Goal: Information Seeking & Learning: Learn about a topic

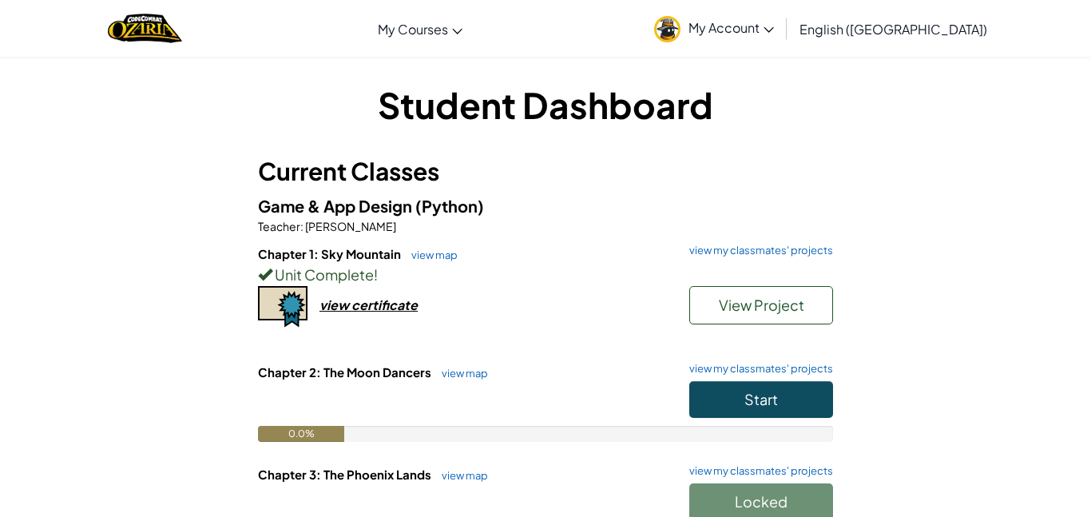
click at [722, 273] on div "Unit Complete !" at bounding box center [545, 274] width 575 height 23
click at [432, 256] on link "view map" at bounding box center [430, 254] width 54 height 13
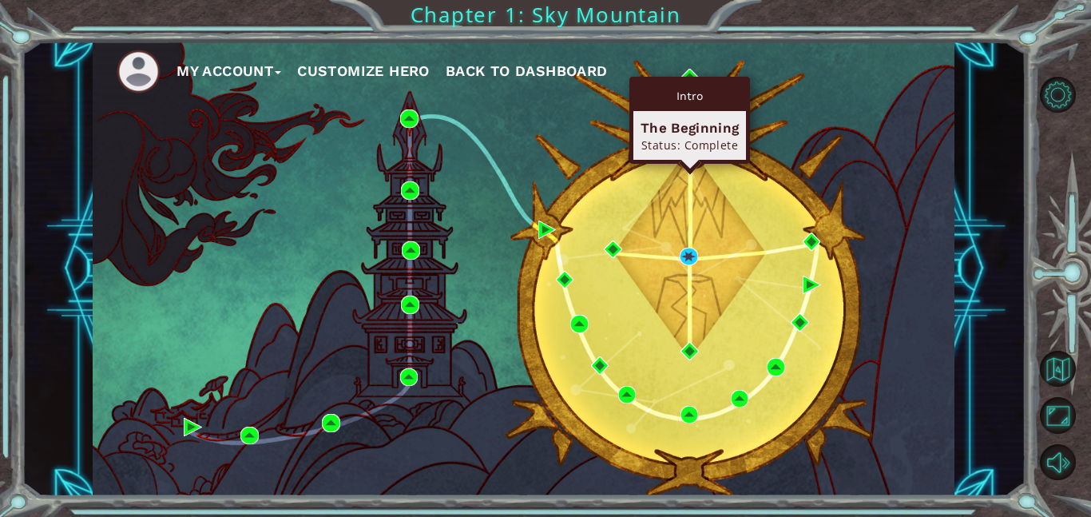
click at [691, 84] on div "Intro" at bounding box center [689, 96] width 113 height 30
click at [683, 81] on div "Intro" at bounding box center [689, 96] width 113 height 30
click at [691, 73] on img at bounding box center [689, 78] width 18 height 18
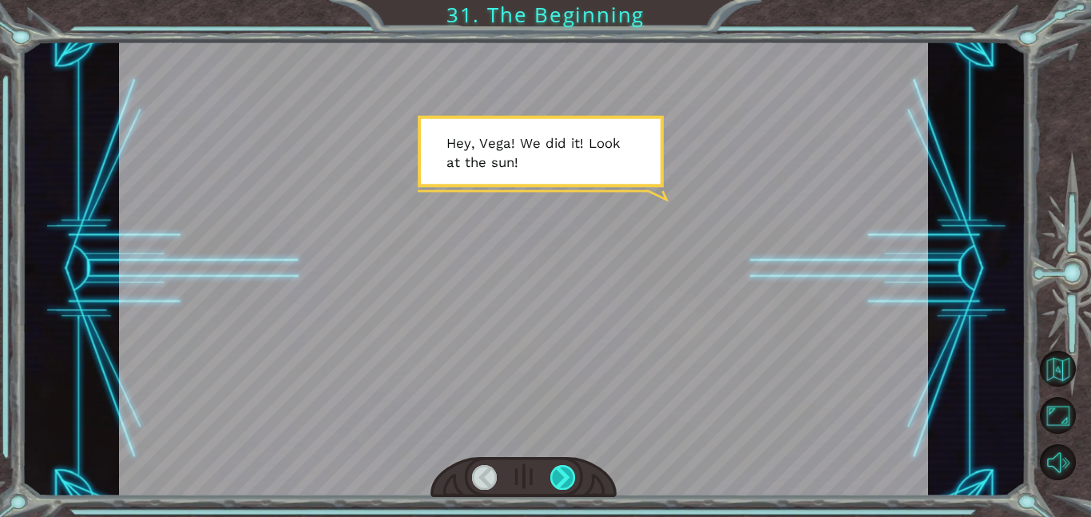
click at [554, 481] on div at bounding box center [563, 477] width 26 height 25
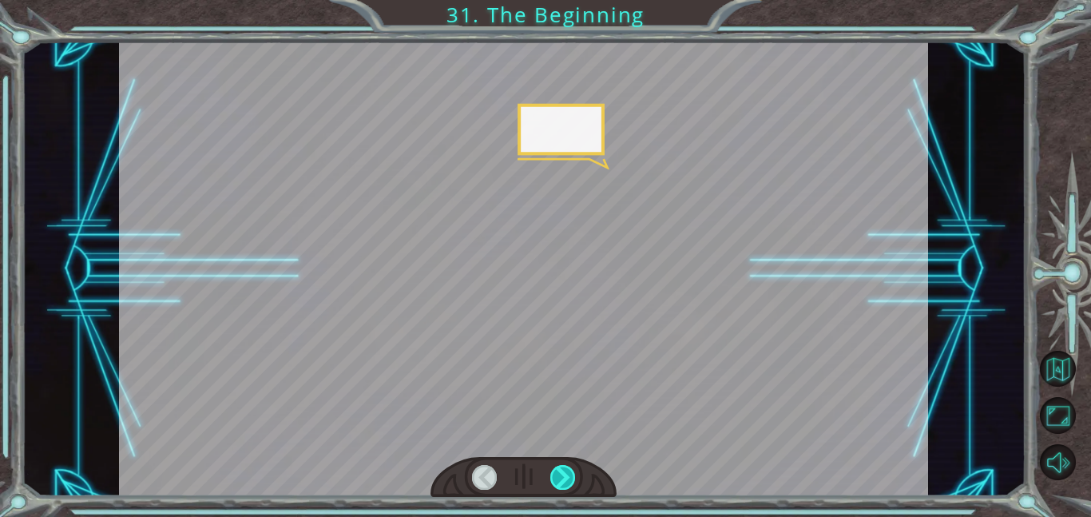
click at [554, 481] on div at bounding box center [563, 477] width 26 height 25
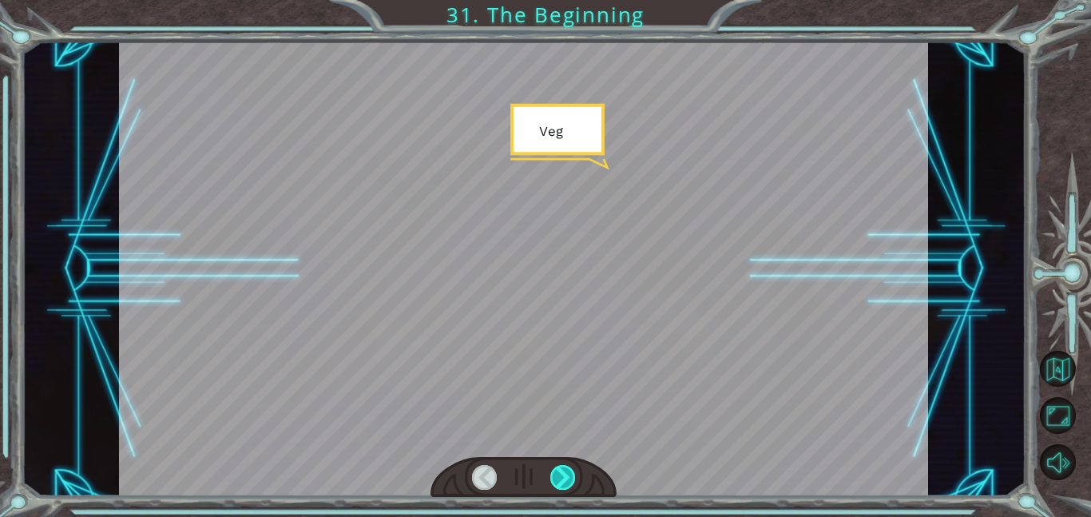
click at [554, 481] on div at bounding box center [563, 477] width 26 height 25
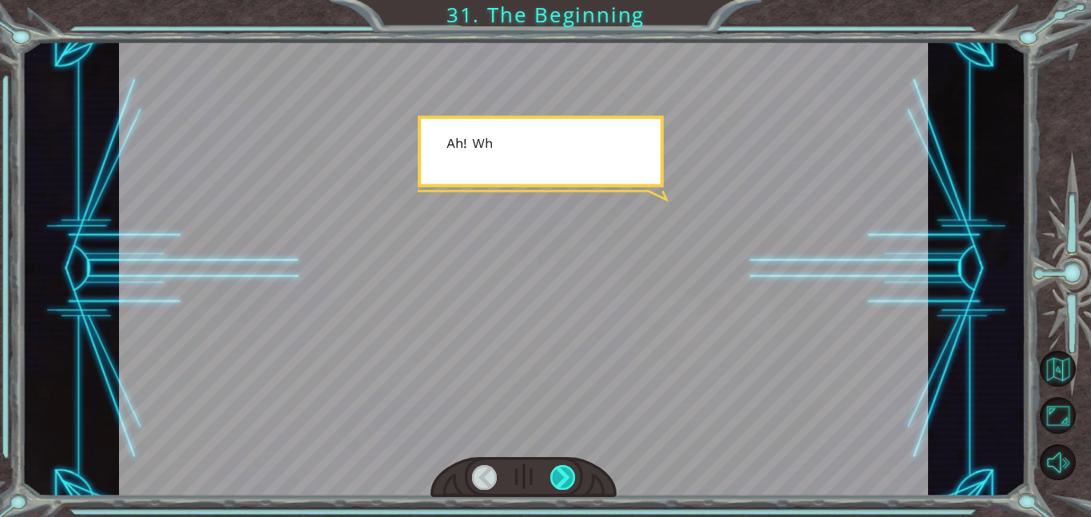
click at [554, 481] on div at bounding box center [563, 477] width 26 height 25
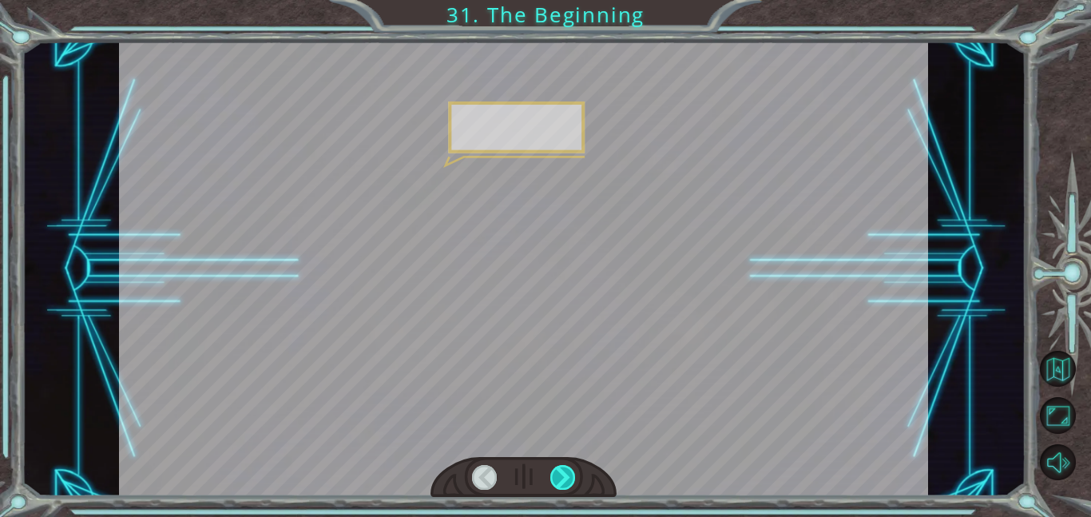
click at [554, 481] on div at bounding box center [563, 477] width 26 height 25
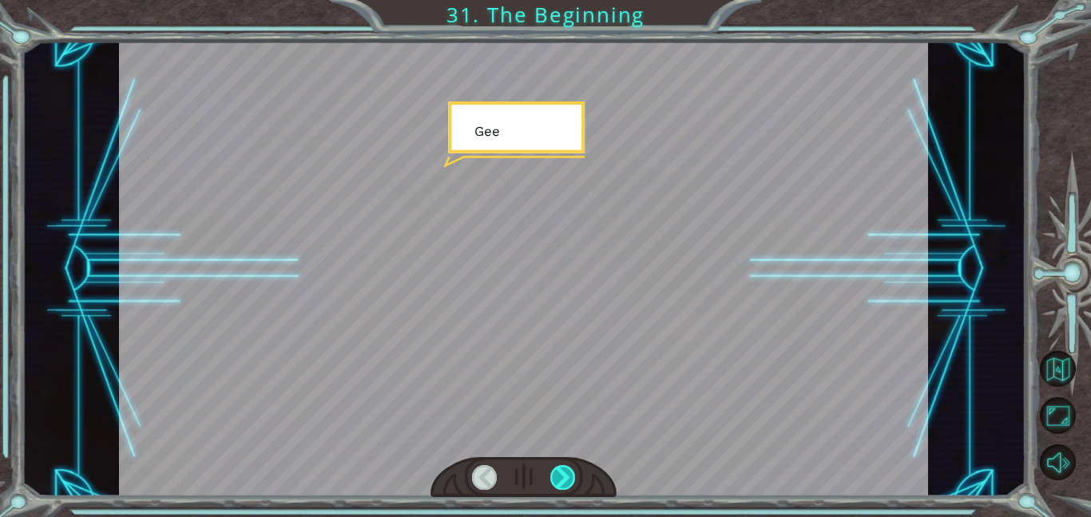
click at [554, 481] on div at bounding box center [563, 477] width 26 height 25
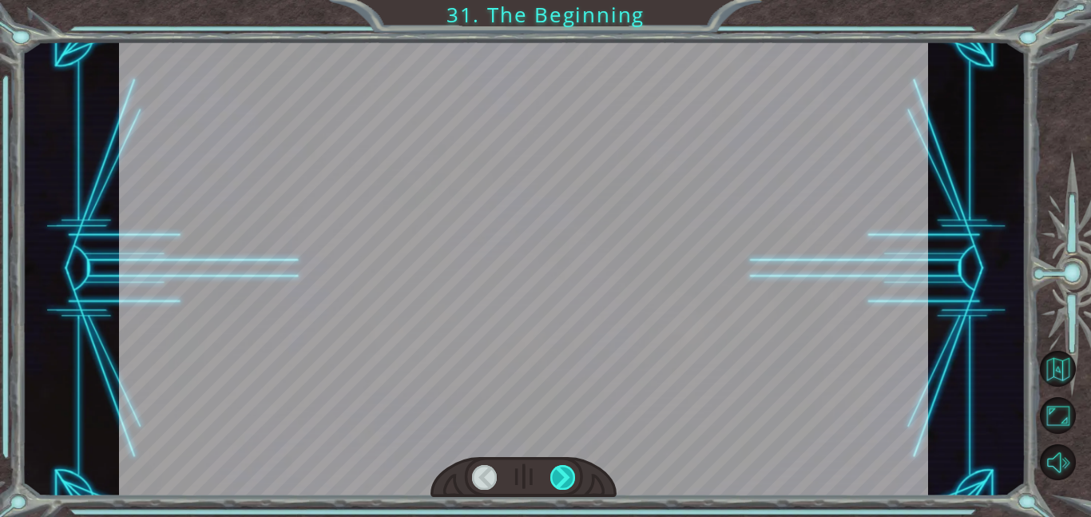
click at [554, 481] on div at bounding box center [563, 477] width 26 height 25
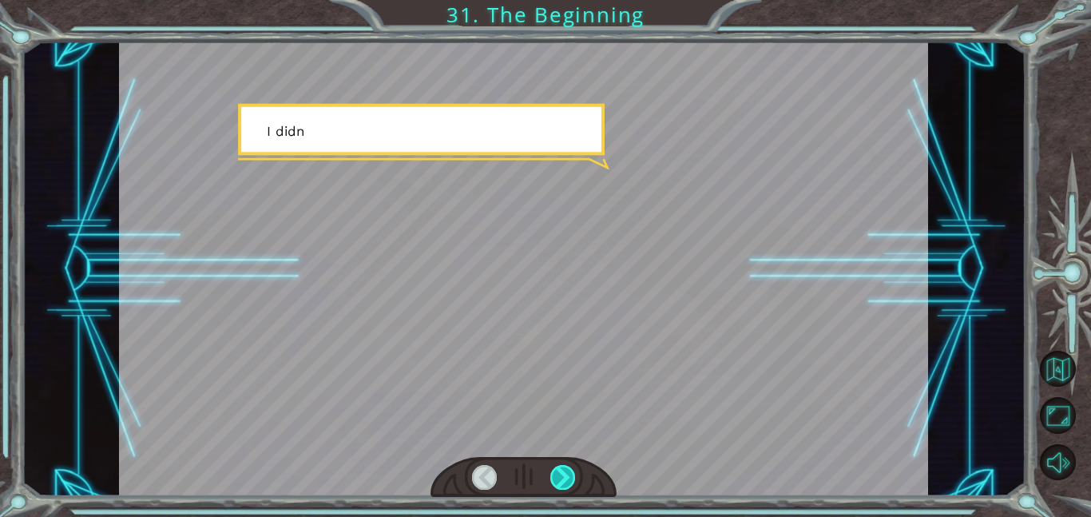
click at [554, 481] on div at bounding box center [563, 477] width 26 height 25
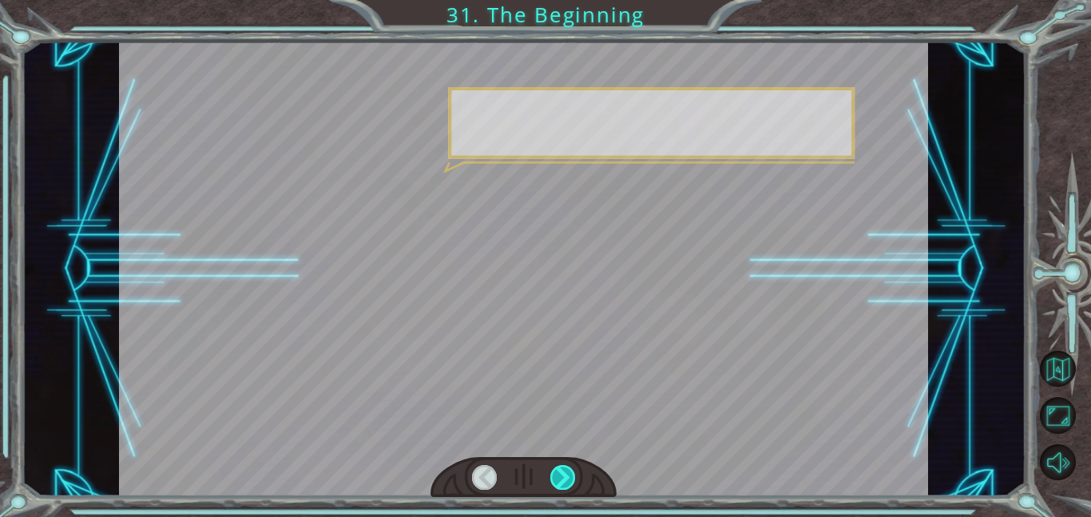
click at [554, 481] on div at bounding box center [563, 477] width 26 height 25
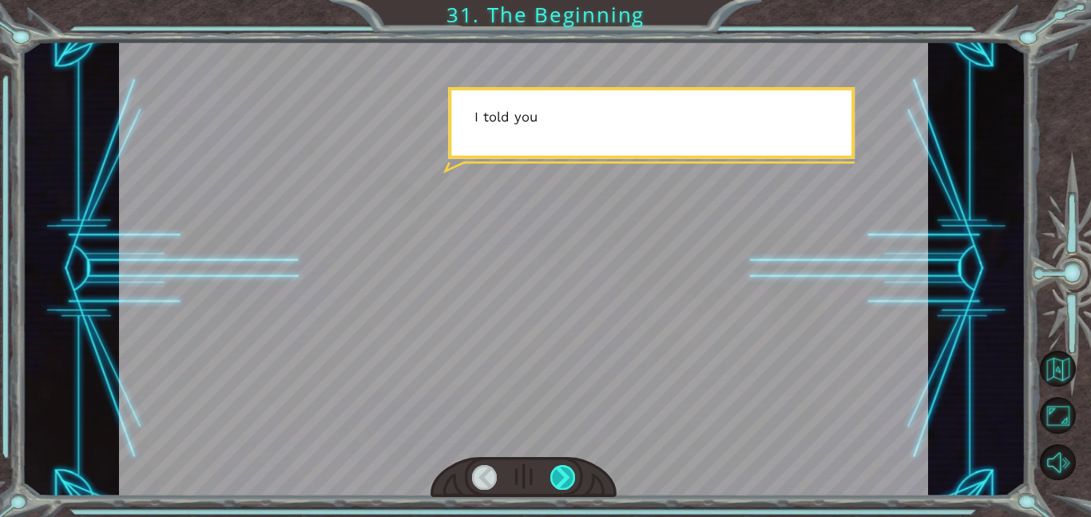
click at [554, 481] on div at bounding box center [563, 477] width 26 height 25
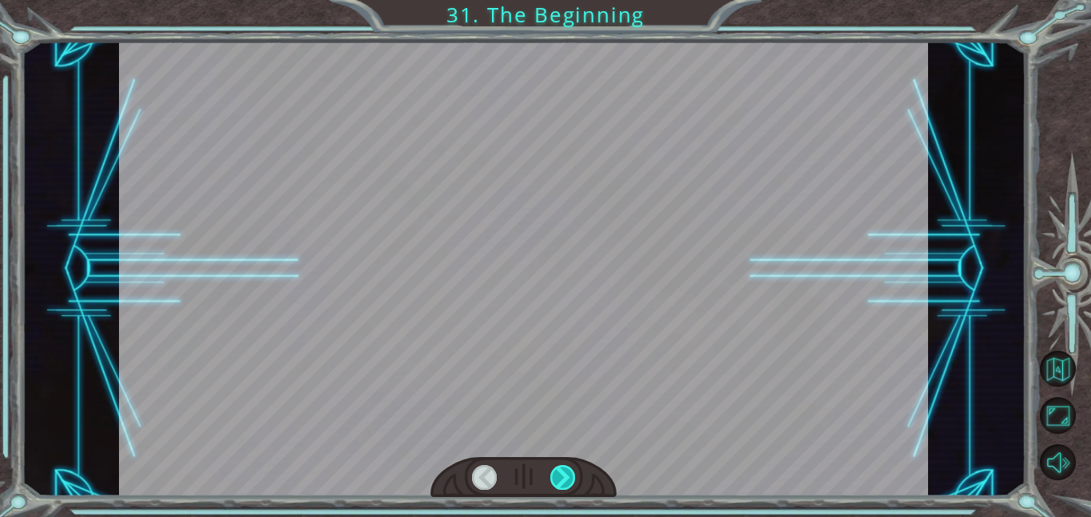
click at [554, 481] on div at bounding box center [563, 477] width 26 height 25
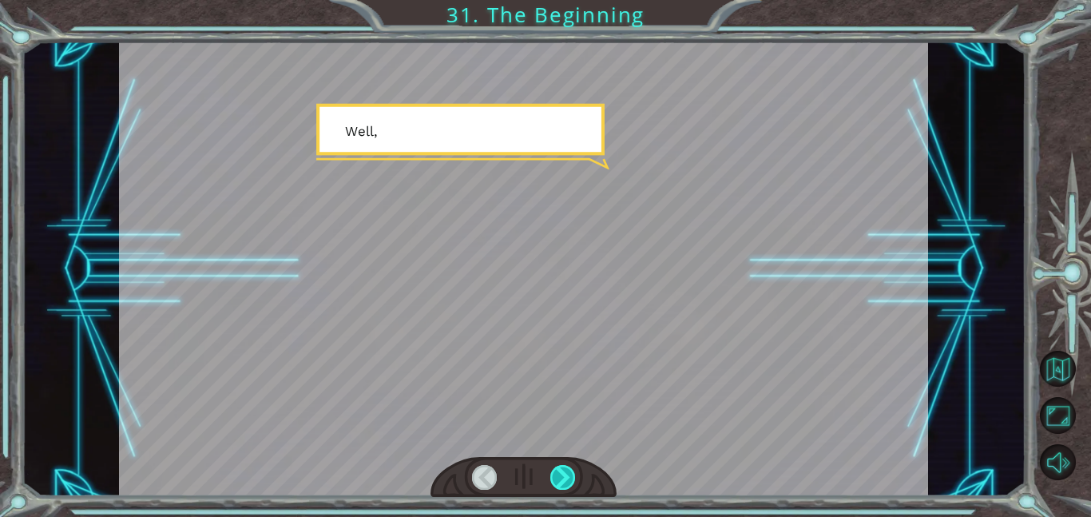
click at [554, 481] on div at bounding box center [563, 477] width 26 height 25
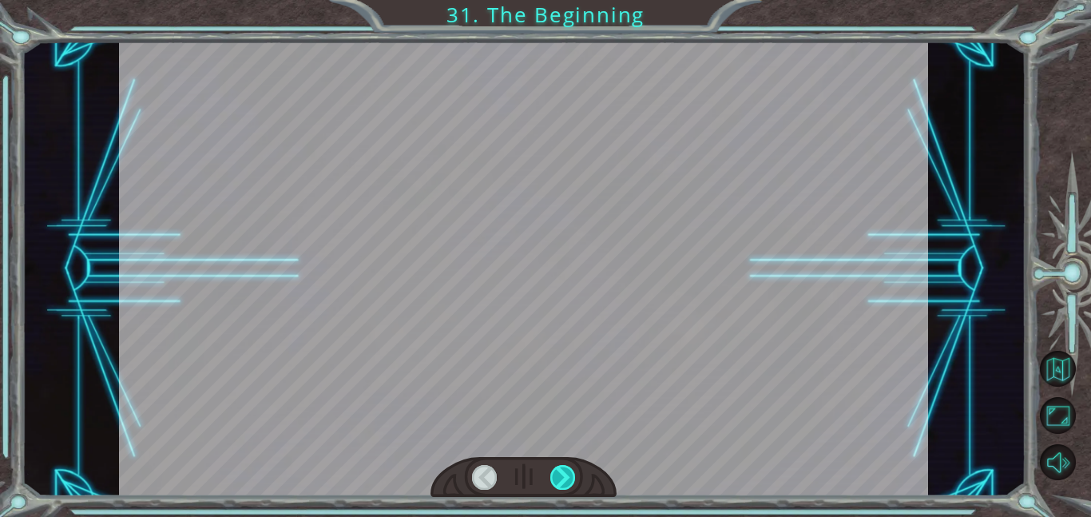
click at [554, 481] on div at bounding box center [563, 477] width 26 height 25
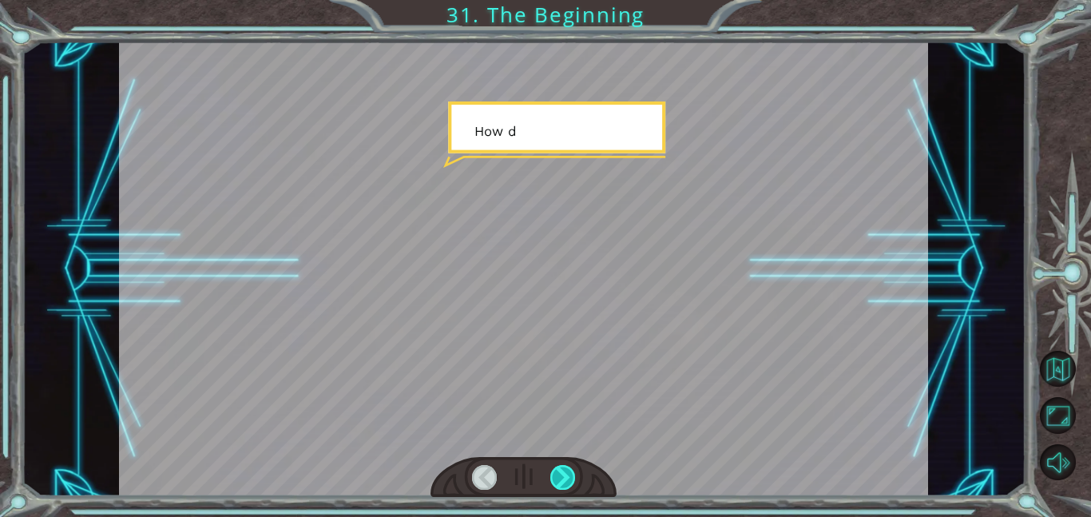
click at [554, 481] on div at bounding box center [563, 477] width 26 height 25
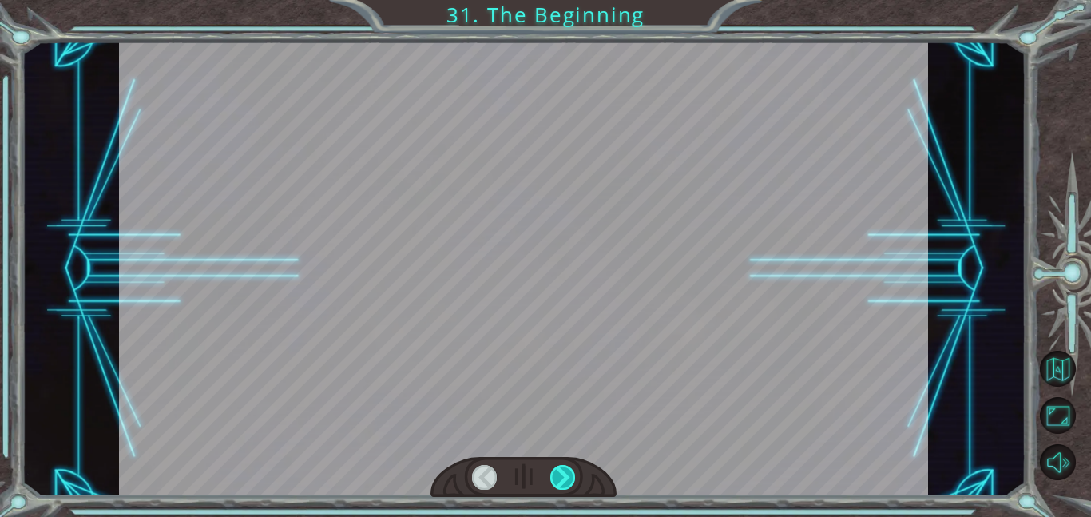
click at [554, 481] on div at bounding box center [563, 477] width 26 height 25
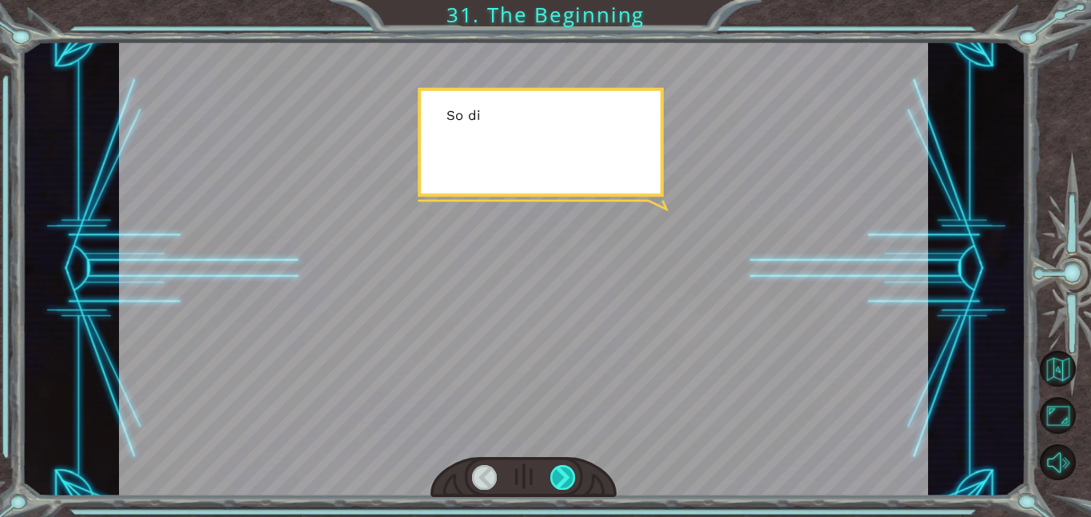
click at [554, 481] on div at bounding box center [563, 477] width 26 height 25
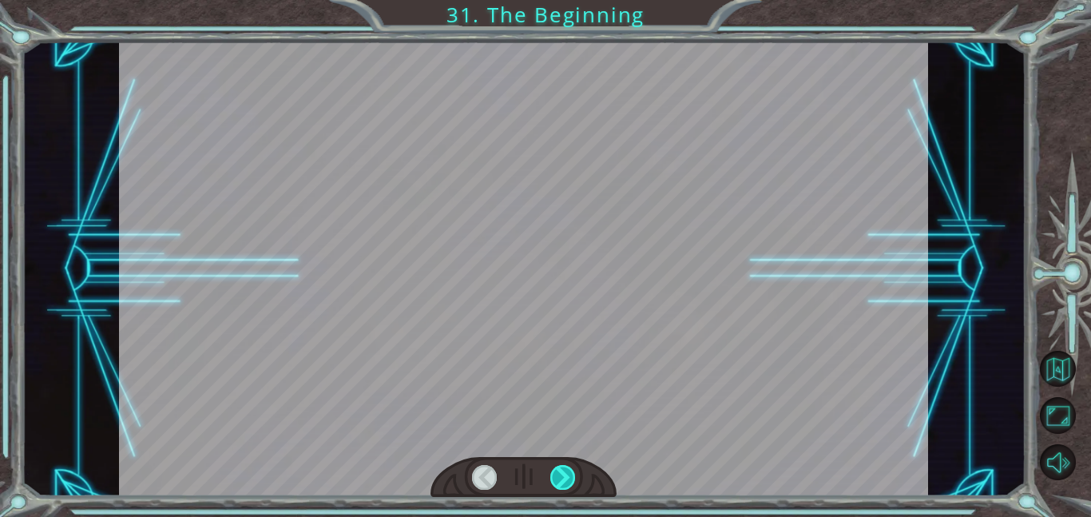
click at [554, 481] on div at bounding box center [563, 477] width 26 height 25
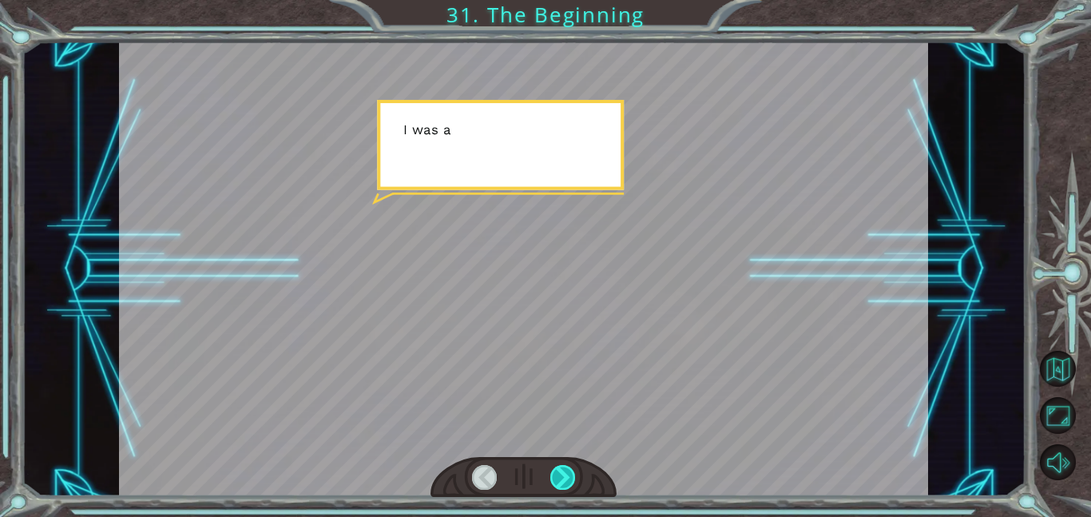
click at [554, 481] on div at bounding box center [563, 477] width 26 height 25
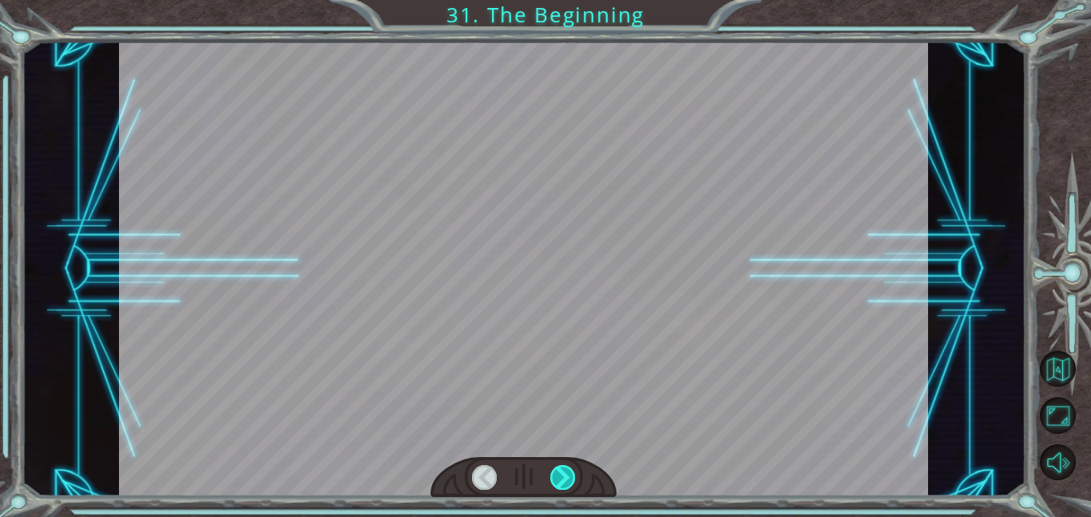
click at [554, 481] on div at bounding box center [563, 477] width 26 height 25
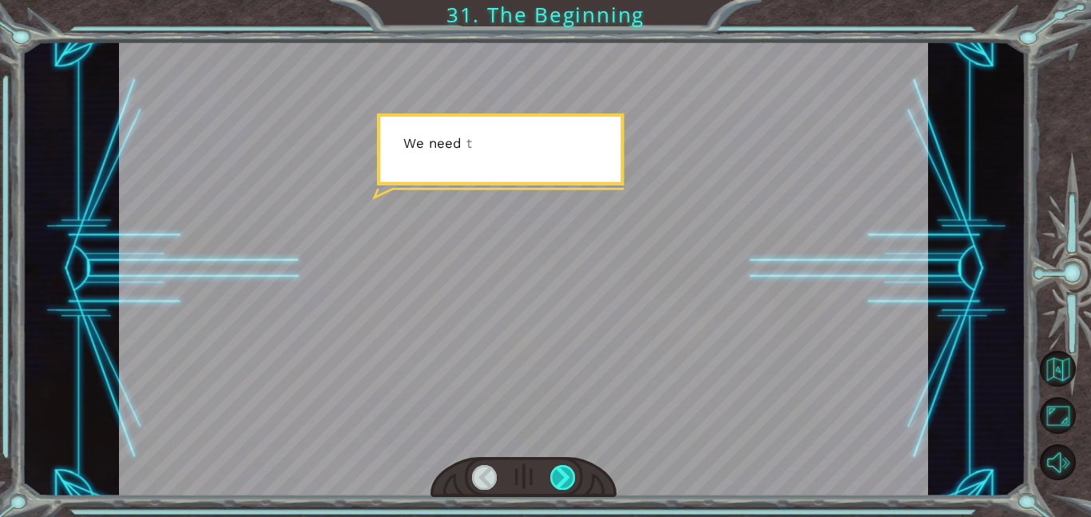
click at [554, 481] on div at bounding box center [563, 477] width 26 height 25
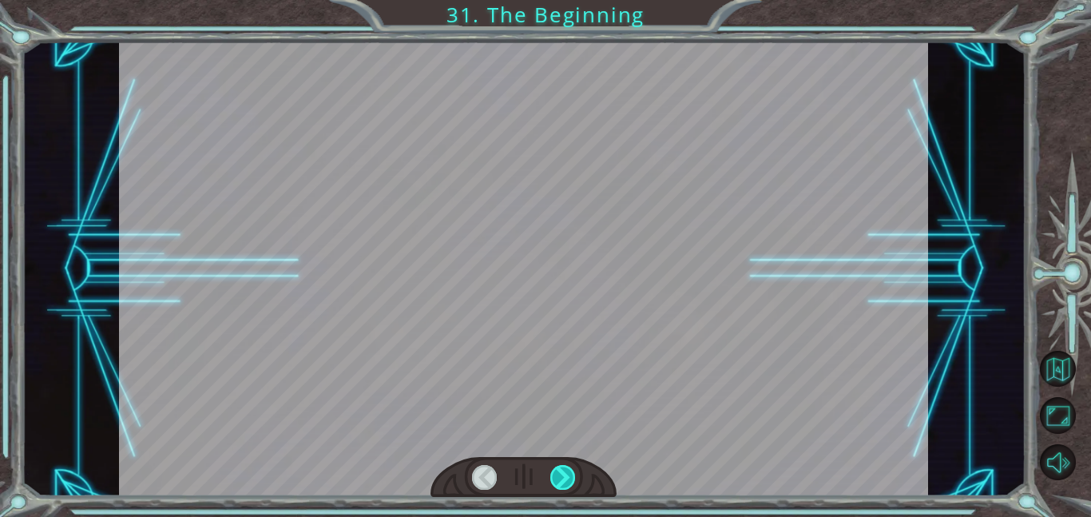
click at [554, 481] on div at bounding box center [563, 477] width 26 height 25
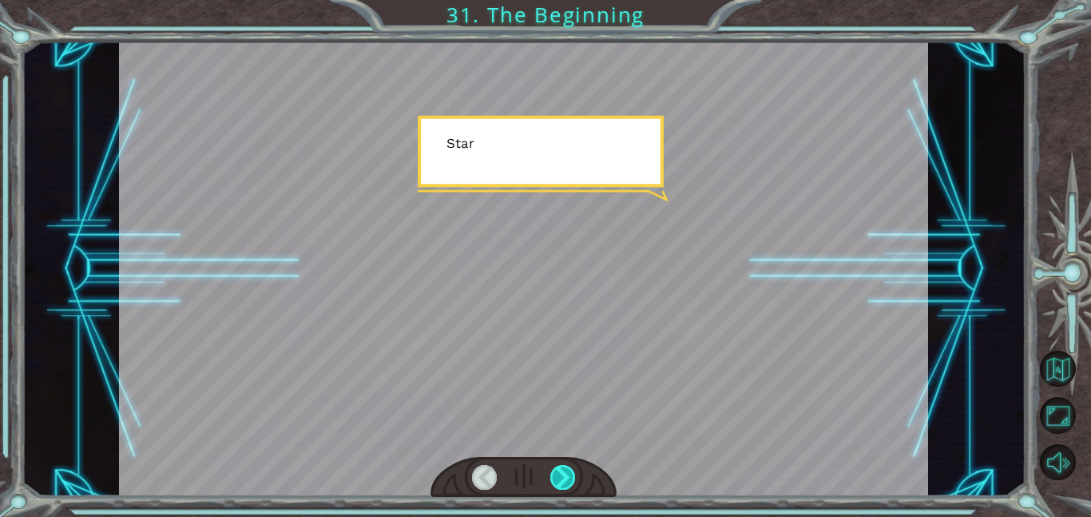
click at [554, 481] on div at bounding box center [563, 477] width 26 height 25
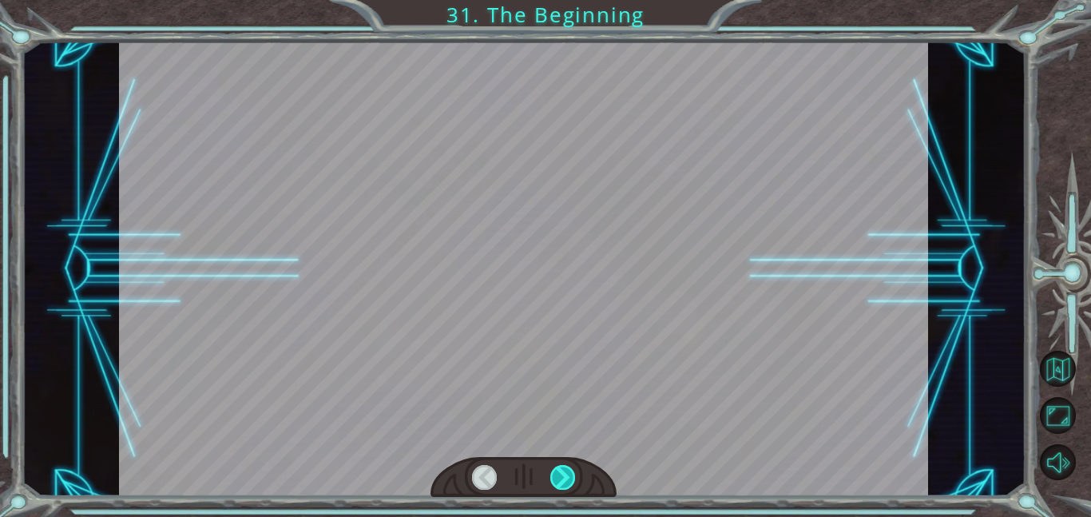
click at [554, 481] on div at bounding box center [563, 477] width 26 height 25
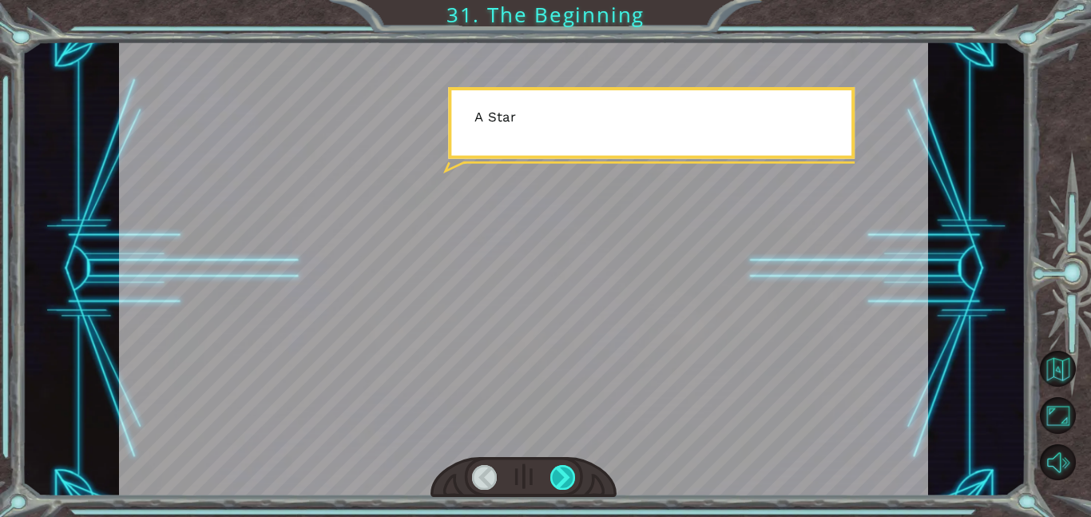
click at [554, 481] on div at bounding box center [563, 477] width 26 height 25
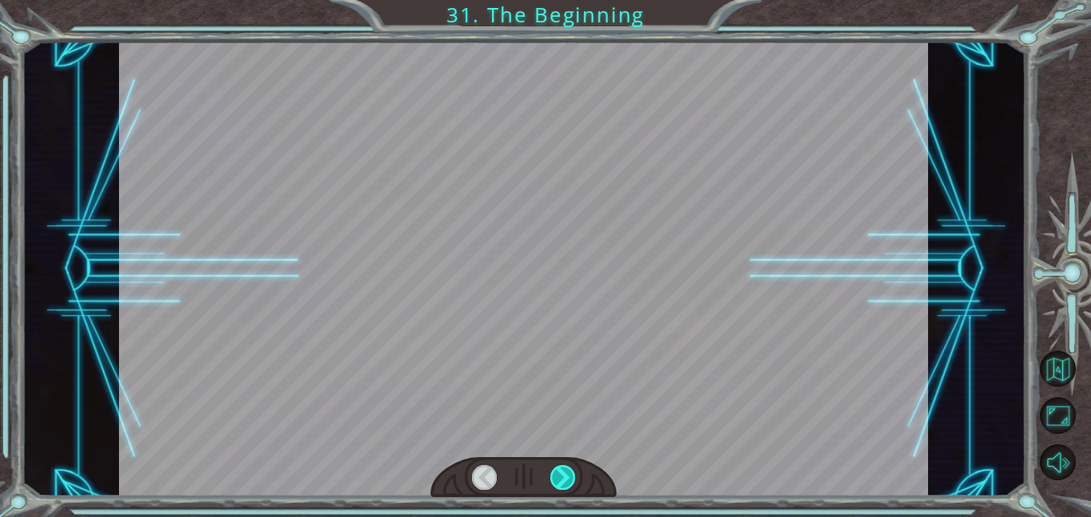
click at [554, 481] on div at bounding box center [563, 477] width 26 height 25
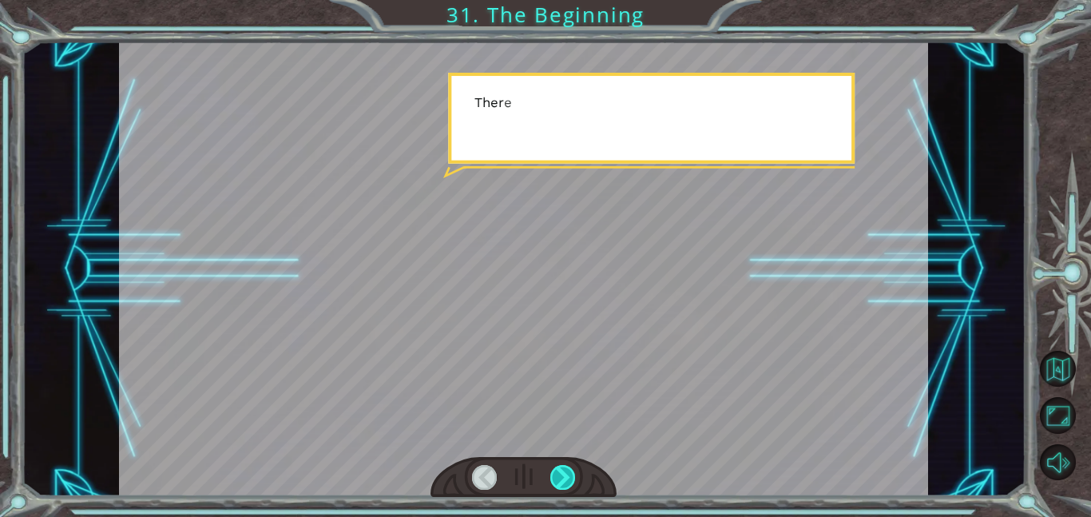
click at [554, 481] on div at bounding box center [563, 477] width 26 height 25
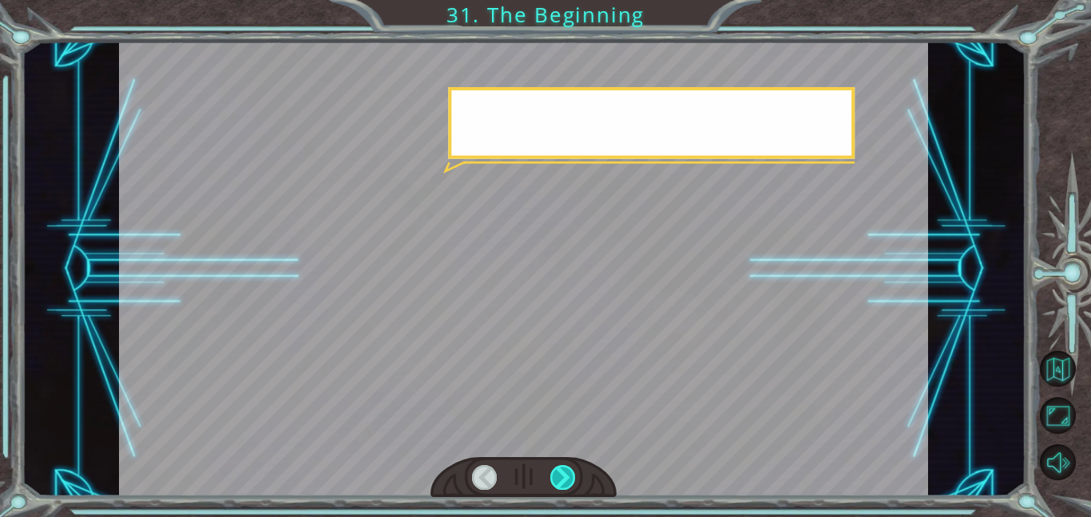
click at [554, 481] on div at bounding box center [563, 477] width 26 height 25
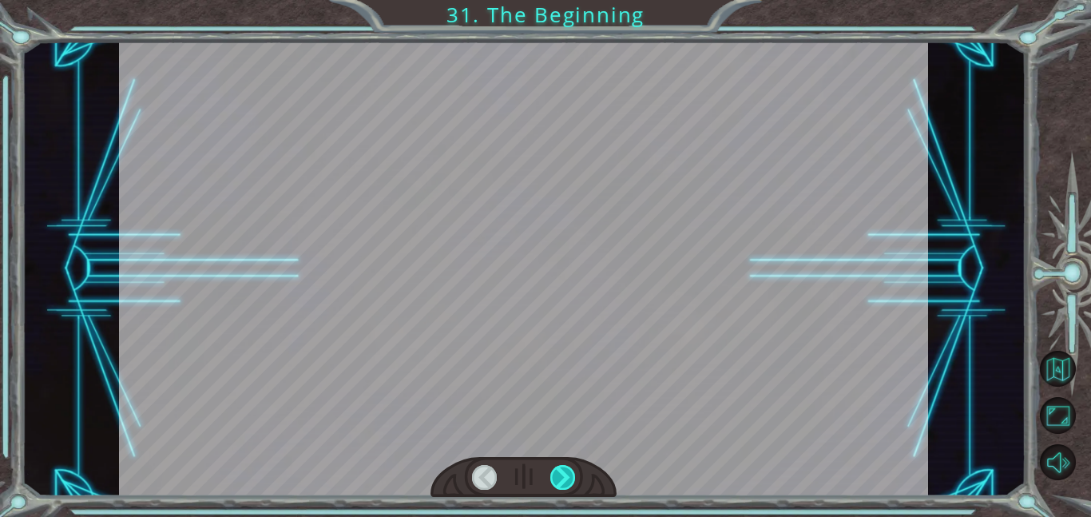
click at [554, 481] on div at bounding box center [563, 477] width 26 height 25
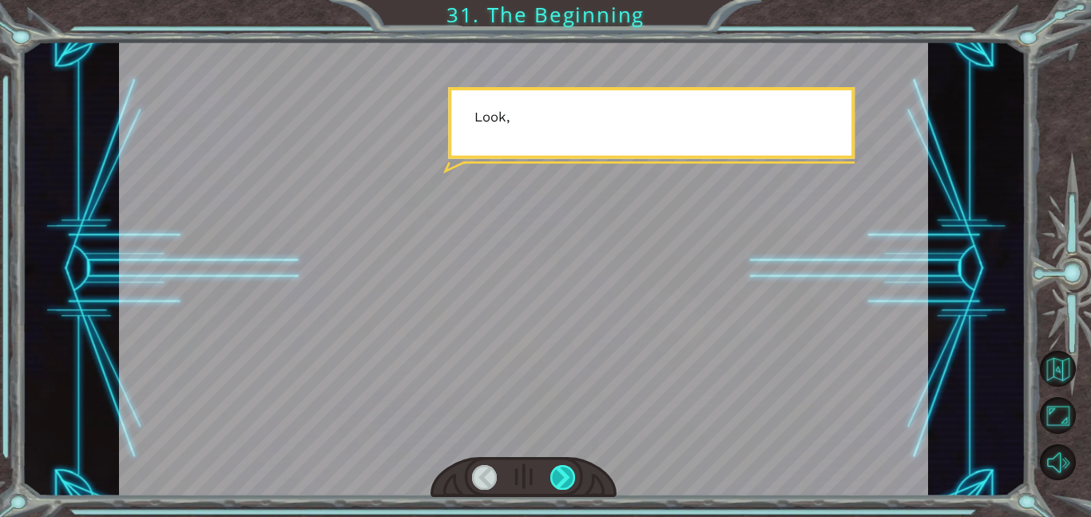
click at [554, 481] on div at bounding box center [563, 477] width 26 height 25
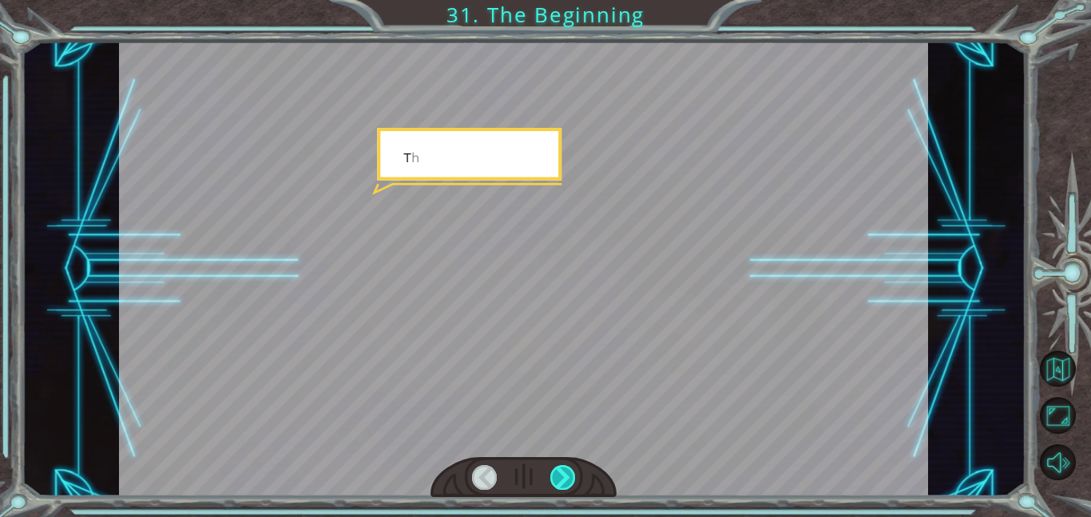
click at [554, 481] on div at bounding box center [563, 477] width 26 height 25
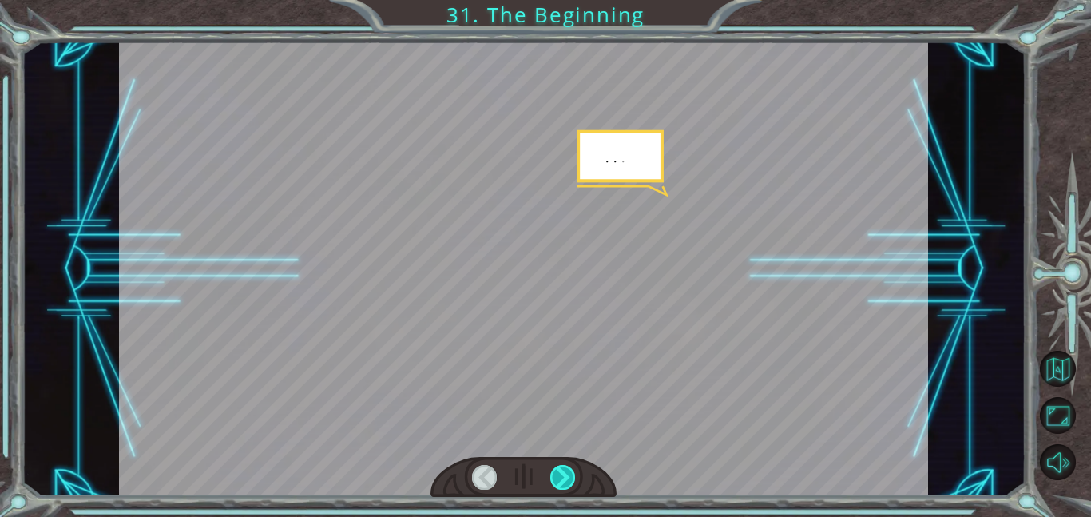
click at [554, 481] on div at bounding box center [563, 477] width 26 height 25
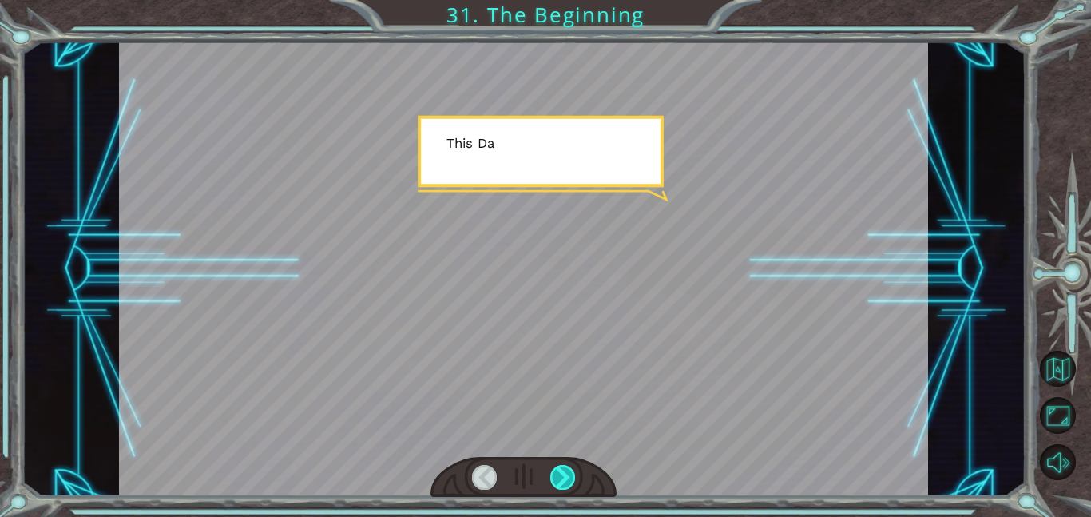
click at [554, 481] on div at bounding box center [563, 477] width 26 height 25
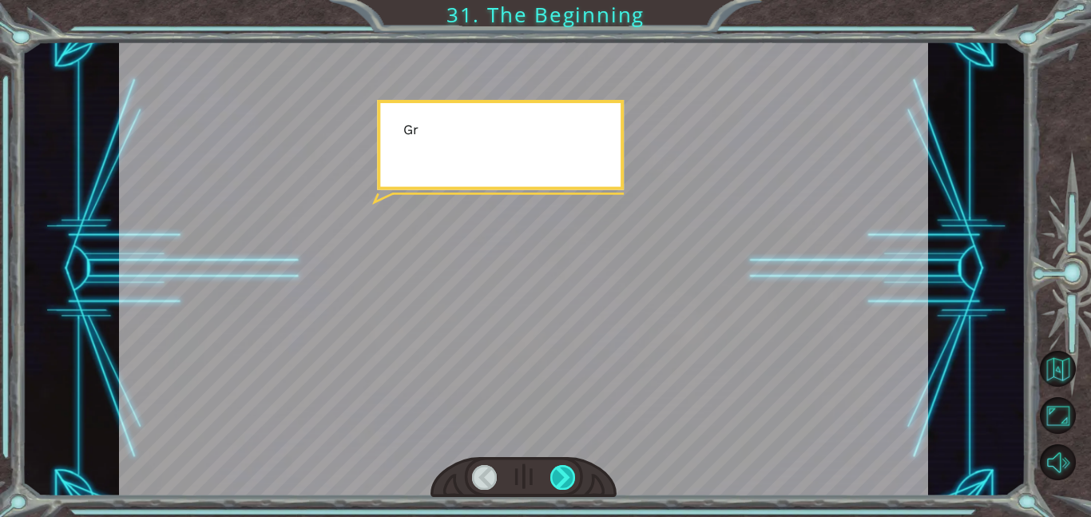
click at [554, 481] on div at bounding box center [563, 477] width 26 height 25
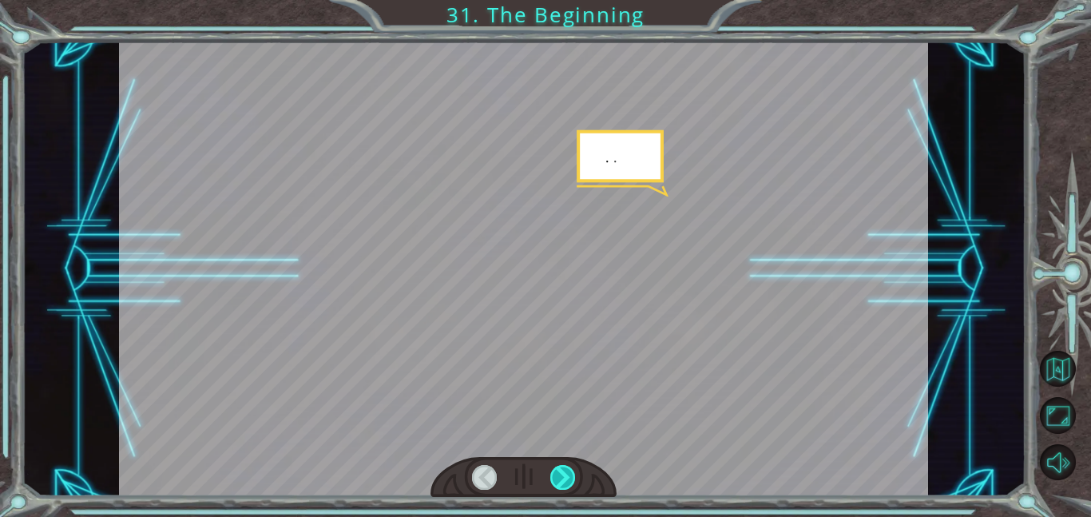
click at [554, 481] on div at bounding box center [563, 477] width 26 height 25
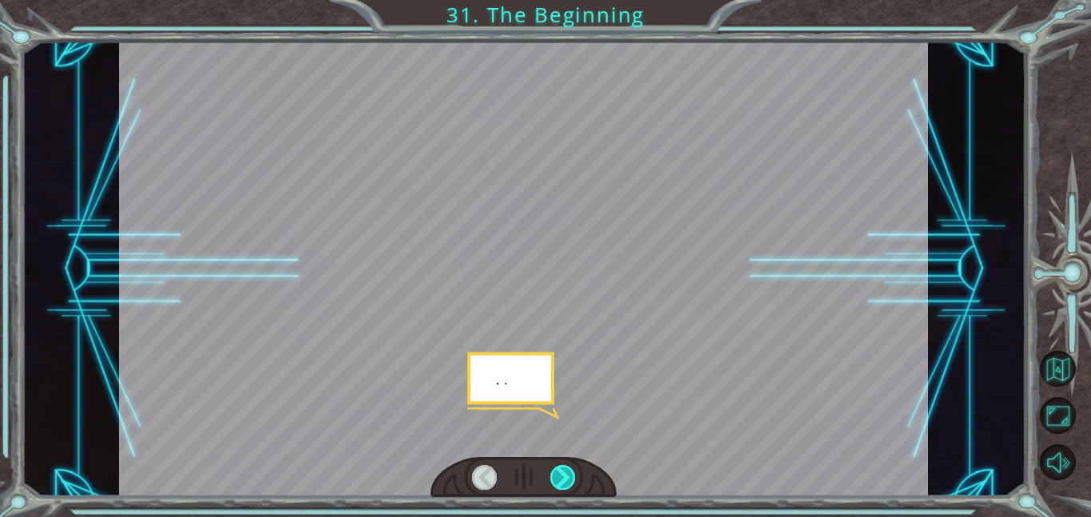
click at [554, 481] on div at bounding box center [563, 477] width 26 height 25
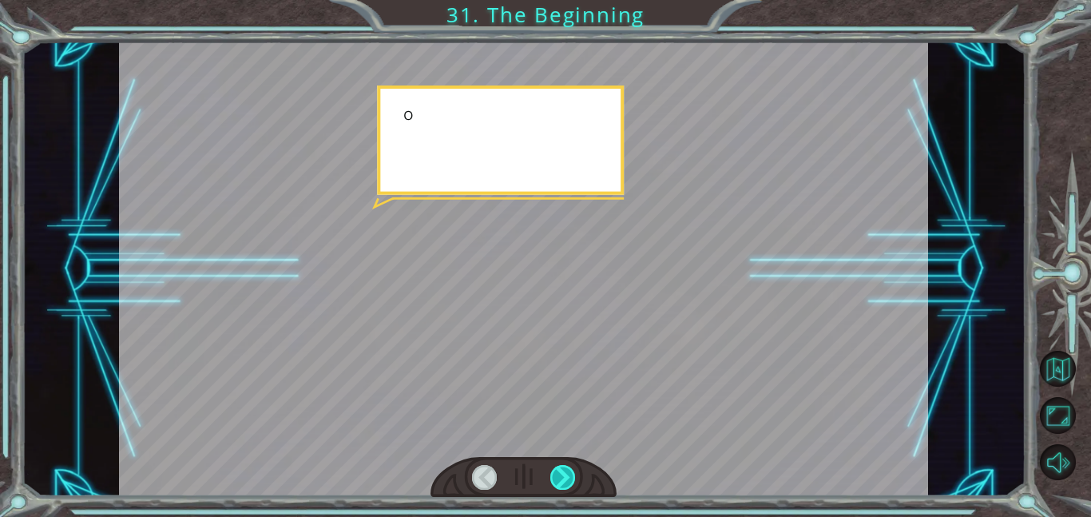
click at [554, 481] on div at bounding box center [563, 477] width 26 height 25
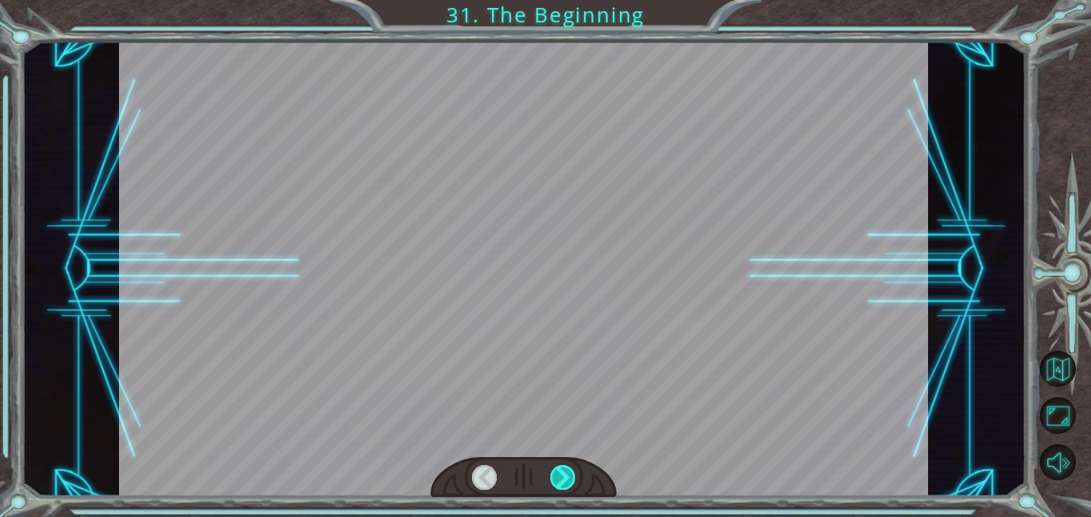
click at [554, 481] on div at bounding box center [563, 477] width 26 height 25
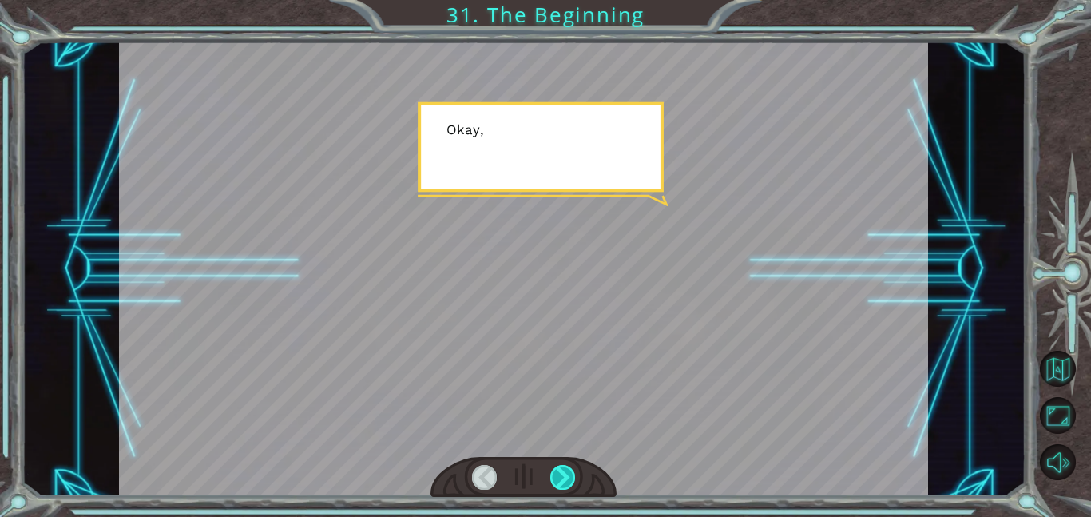
click at [554, 481] on div at bounding box center [563, 477] width 26 height 25
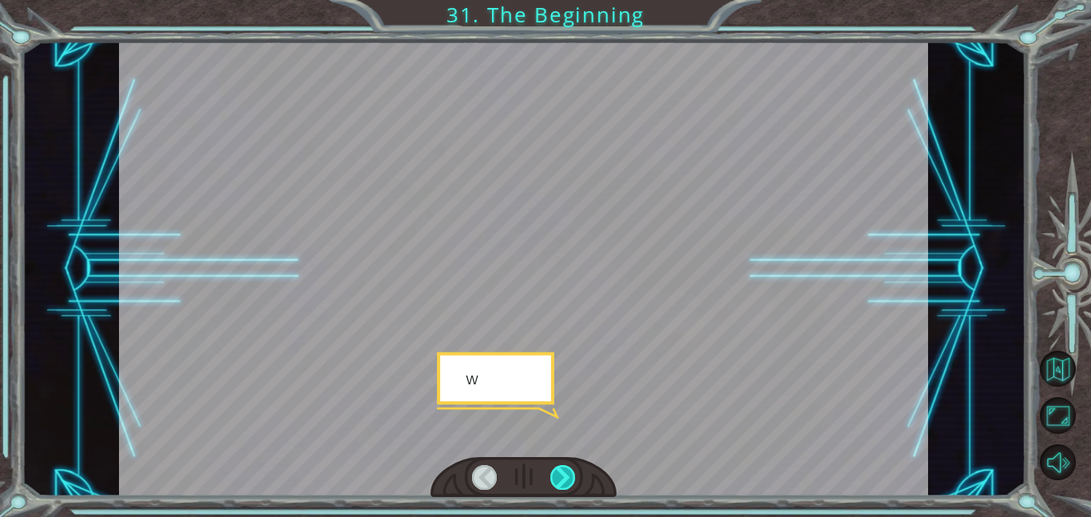
click at [554, 481] on div at bounding box center [563, 477] width 26 height 25
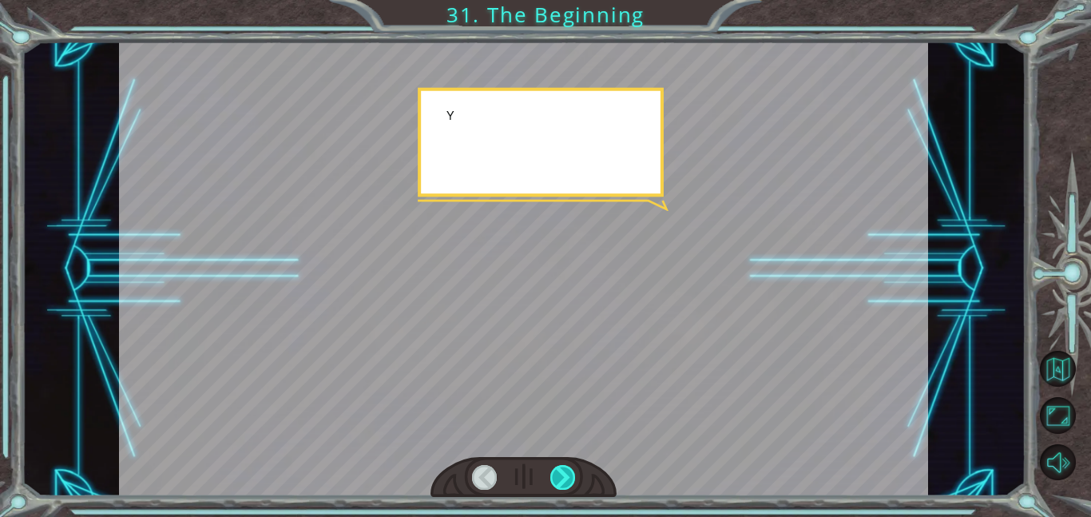
click at [554, 481] on div at bounding box center [563, 477] width 26 height 25
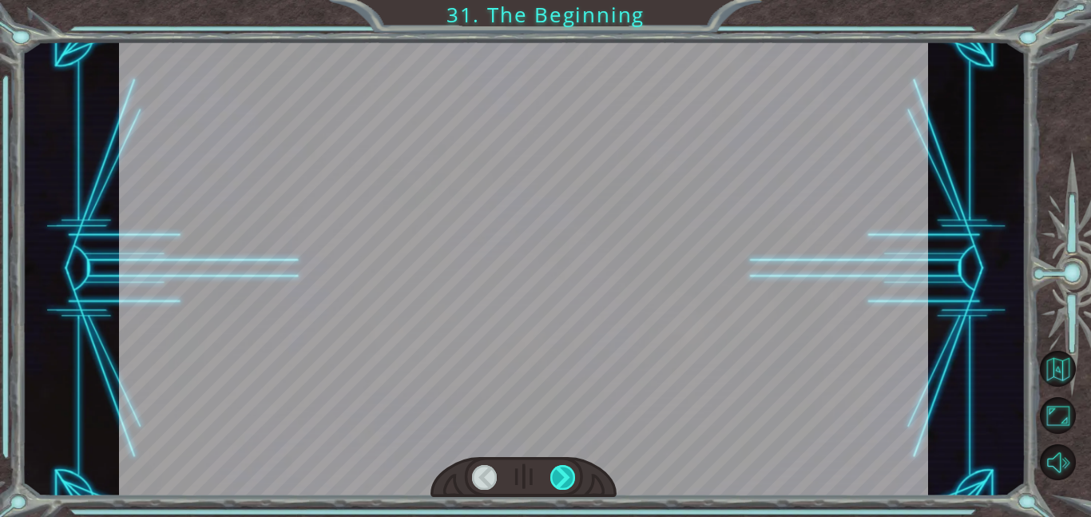
click at [554, 481] on div at bounding box center [563, 477] width 26 height 25
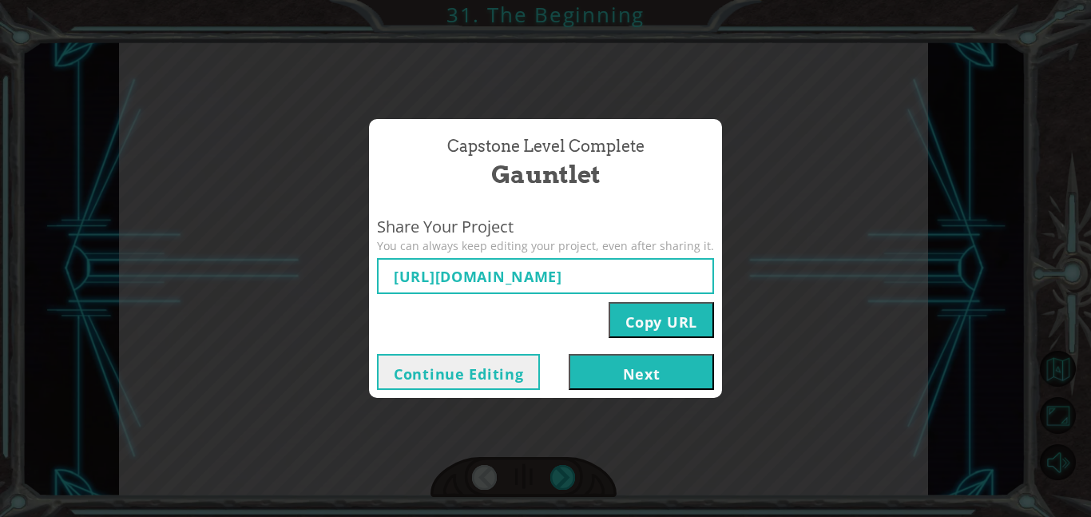
type input "[URL][DOMAIN_NAME]"
click at [640, 311] on button "Copy URL" at bounding box center [660, 320] width 105 height 36
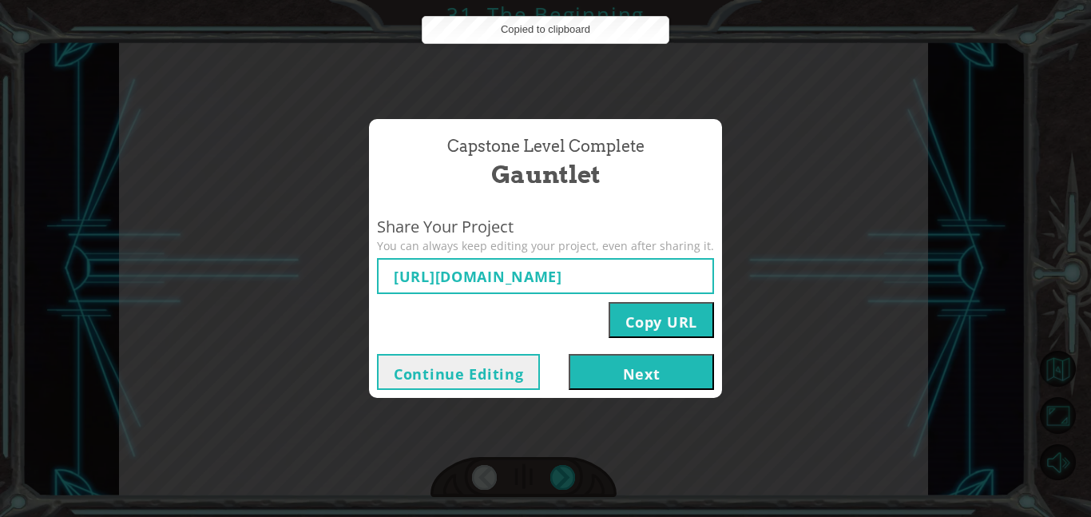
click at [602, 372] on button "Next" at bounding box center [641, 372] width 145 height 36
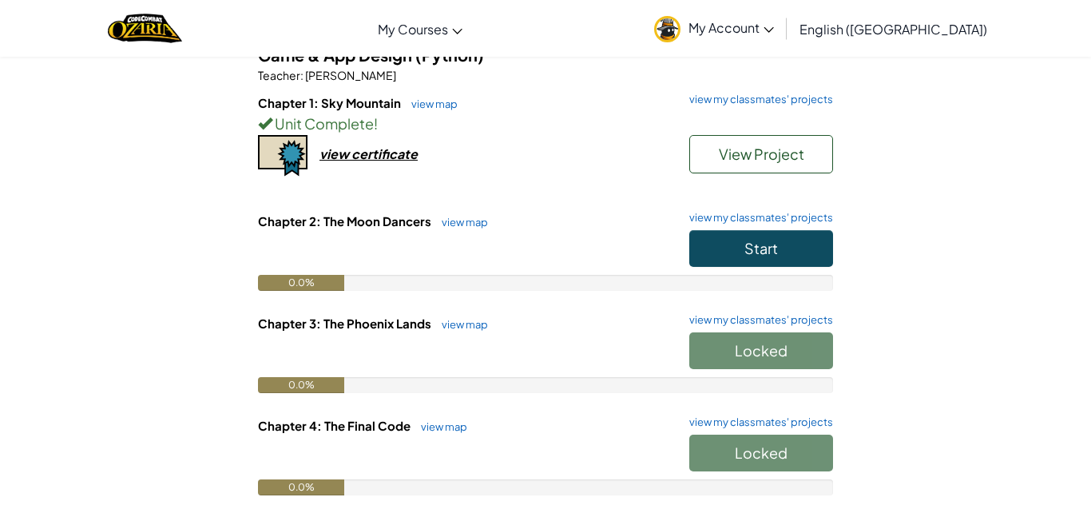
scroll to position [158, 0]
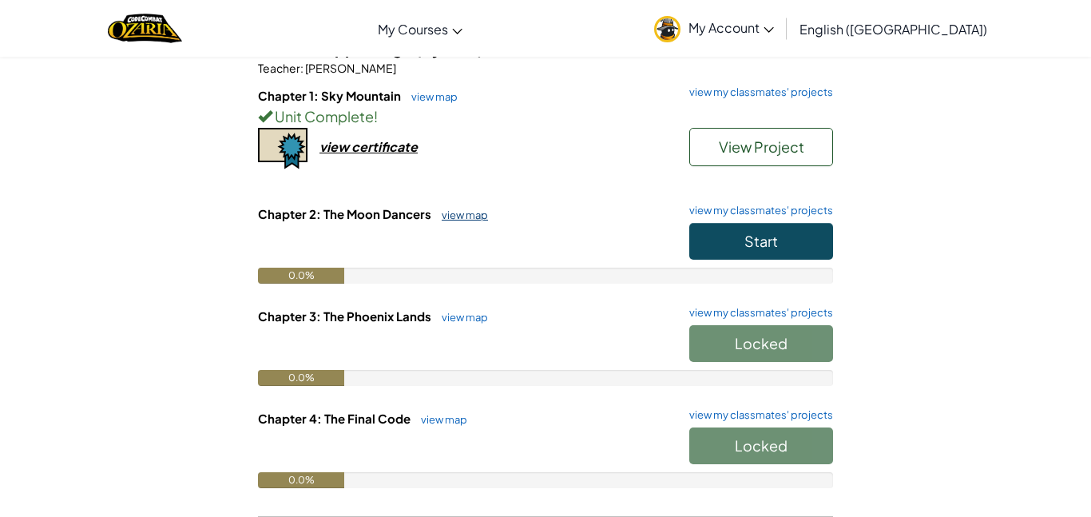
click at [463, 220] on link "view map" at bounding box center [461, 214] width 54 height 13
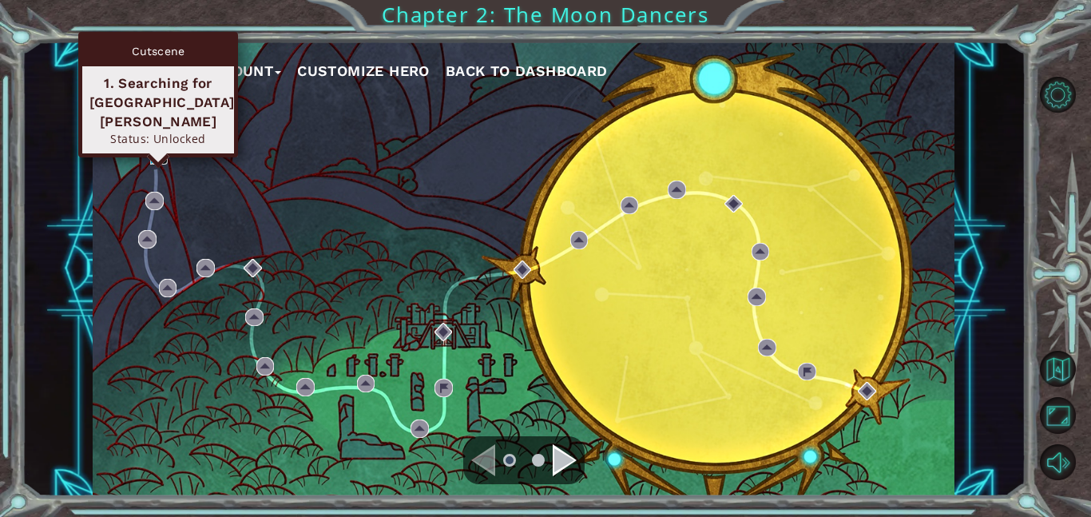
click at [156, 157] on img at bounding box center [159, 155] width 18 height 18
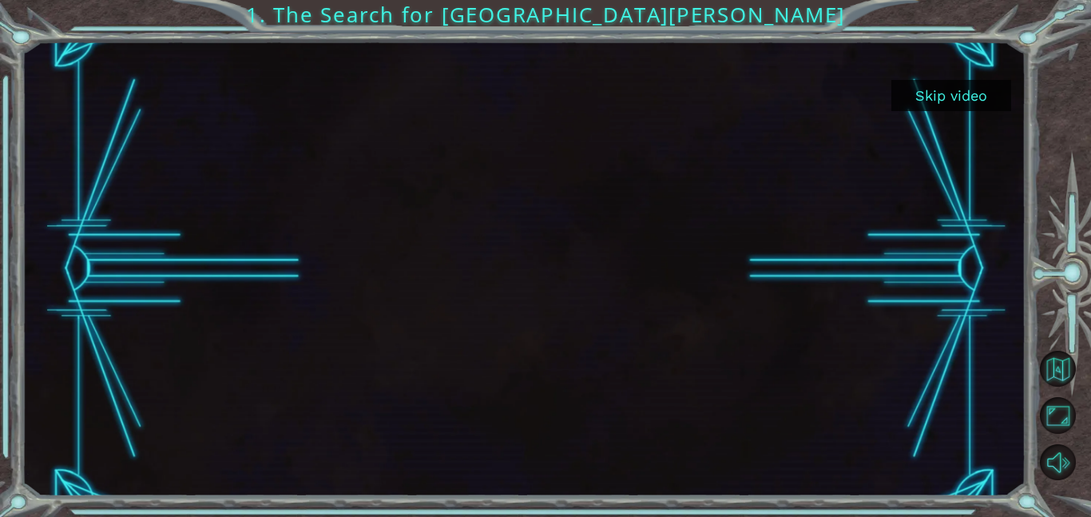
click at [931, 94] on button "Skip video" at bounding box center [951, 95] width 120 height 31
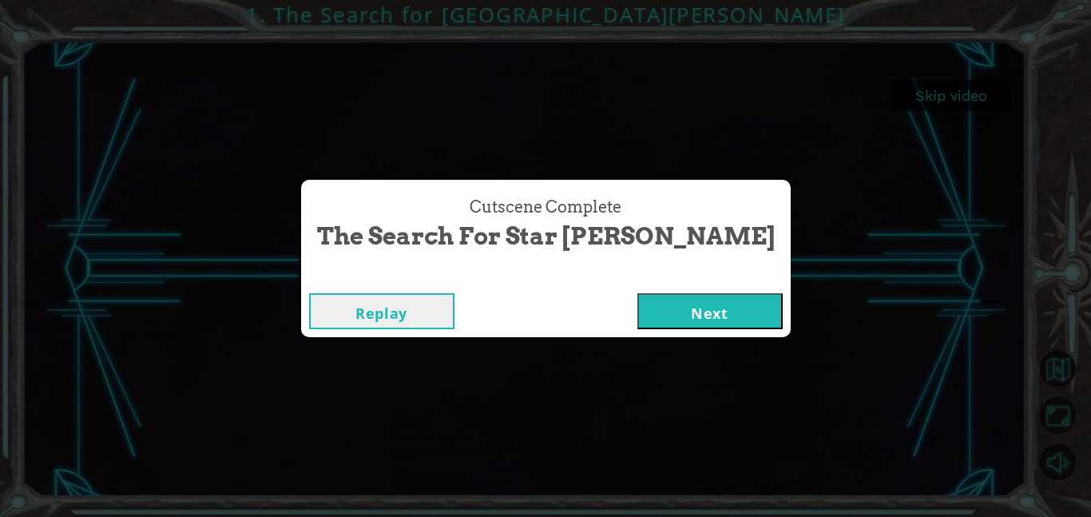
click at [680, 310] on button "Next" at bounding box center [709, 311] width 145 height 36
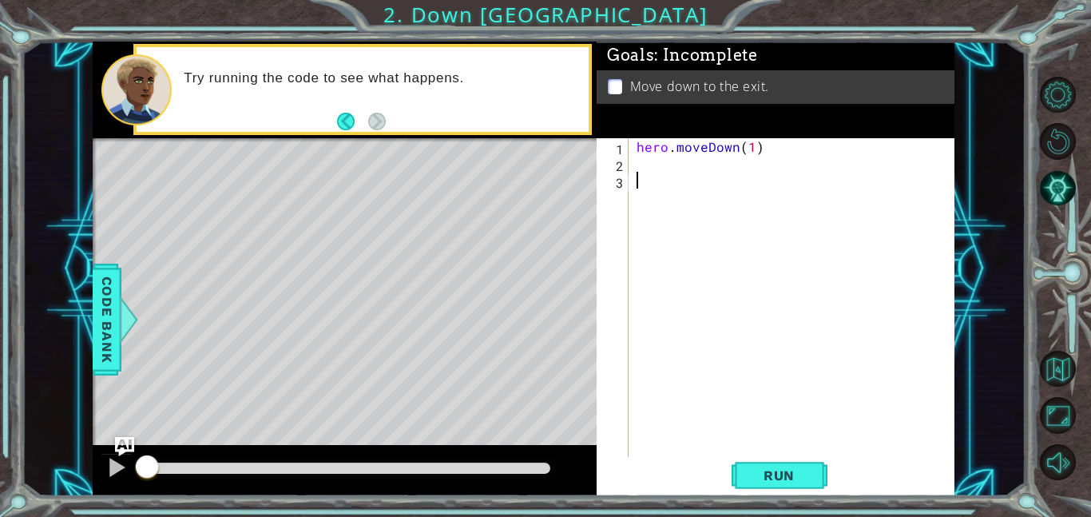
click at [751, 149] on div "hero . moveDown ( 1 )" at bounding box center [796, 314] width 326 height 352
type textarea "hero.moveDown(2)"
click at [758, 196] on div "hero . moveDown ( 2 )" at bounding box center [796, 314] width 326 height 352
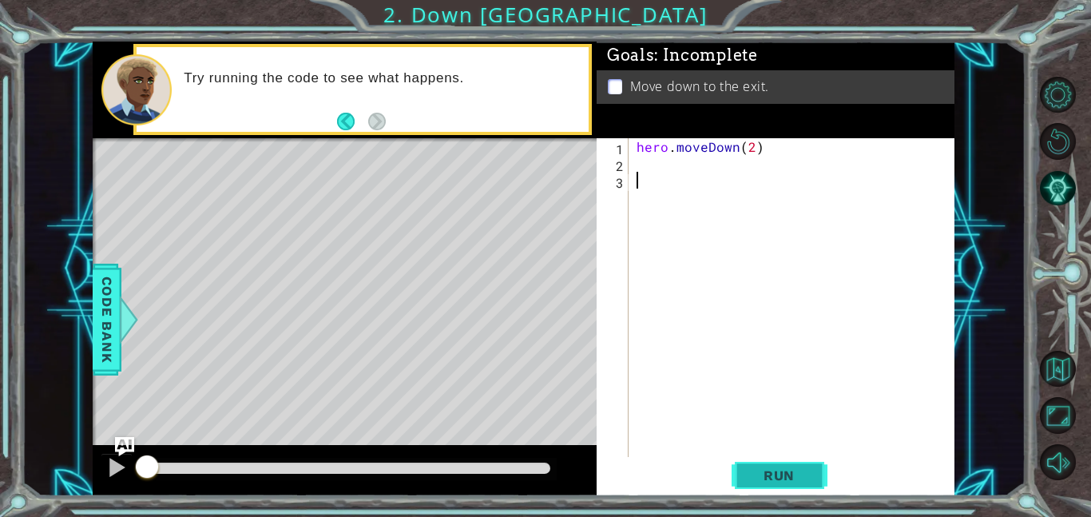
click at [767, 467] on span "Run" at bounding box center [778, 475] width 63 height 16
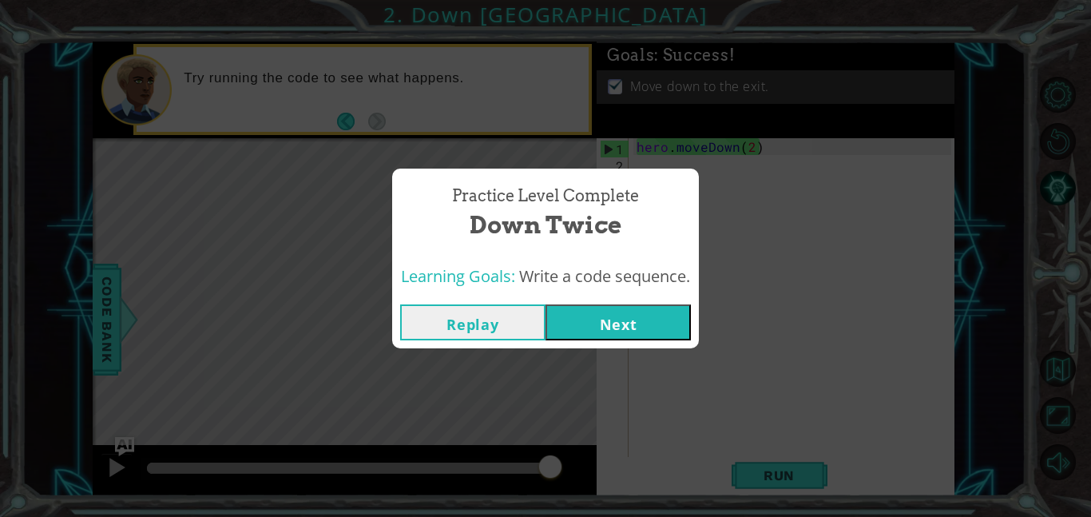
click at [518, 323] on button "Replay" at bounding box center [472, 322] width 145 height 36
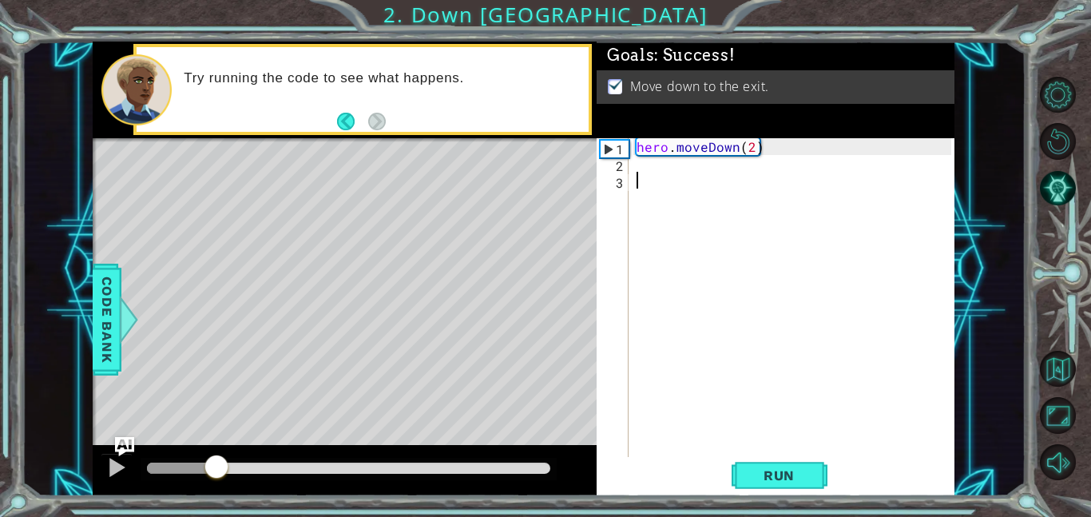
drag, startPoint x: 545, startPoint y: 473, endPoint x: 216, endPoint y: 458, distance: 330.1
click at [216, 458] on div at bounding box center [216, 468] width 29 height 29
drag, startPoint x: 216, startPoint y: 458, endPoint x: 103, endPoint y: 443, distance: 113.5
click at [103, 443] on div "methods hero moveDown(steps) Code Bank Try running the code to see what happens…" at bounding box center [524, 269] width 862 height 454
click at [787, 491] on button "Run" at bounding box center [779, 475] width 96 height 36
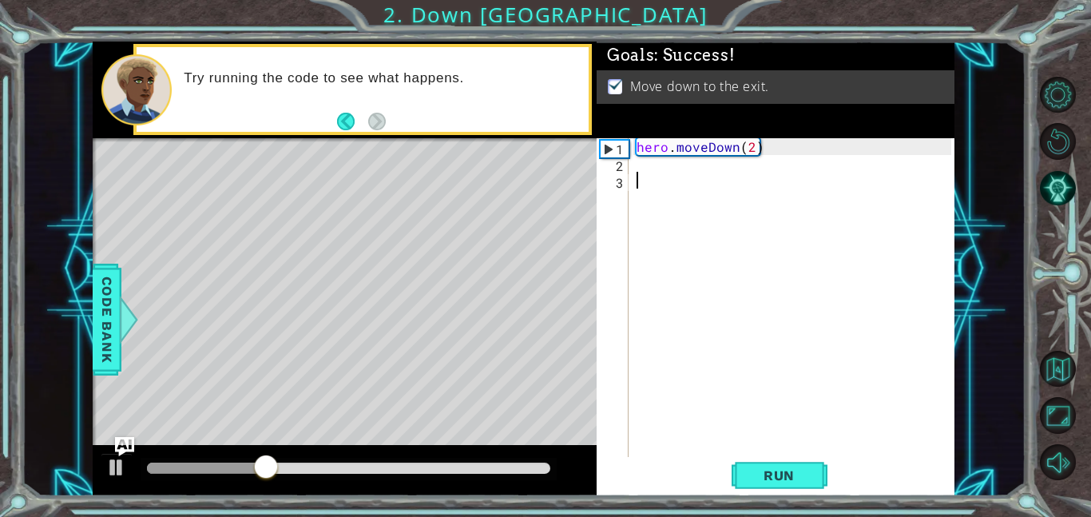
click at [546, 470] on div at bounding box center [348, 467] width 403 height 11
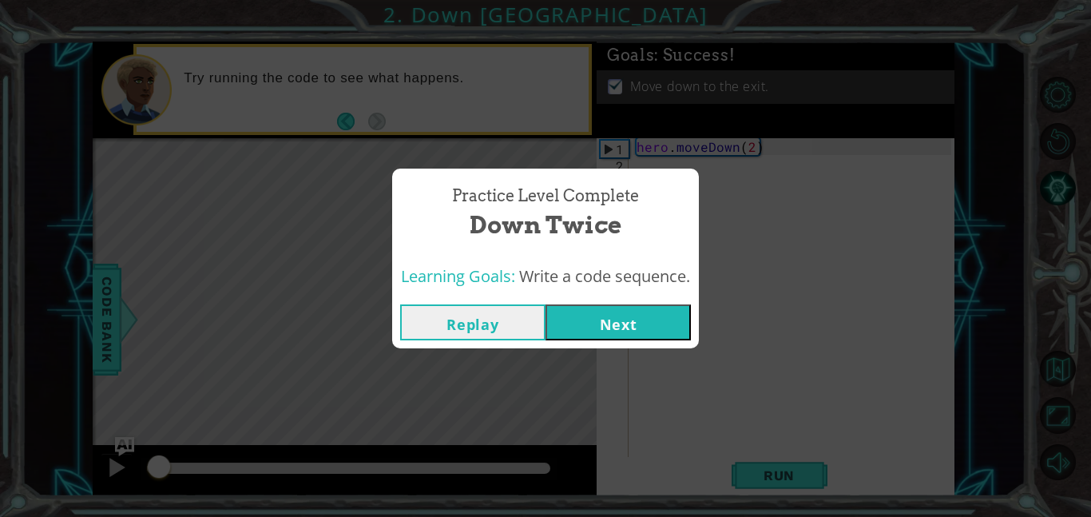
click at [613, 334] on button "Next" at bounding box center [617, 322] width 145 height 36
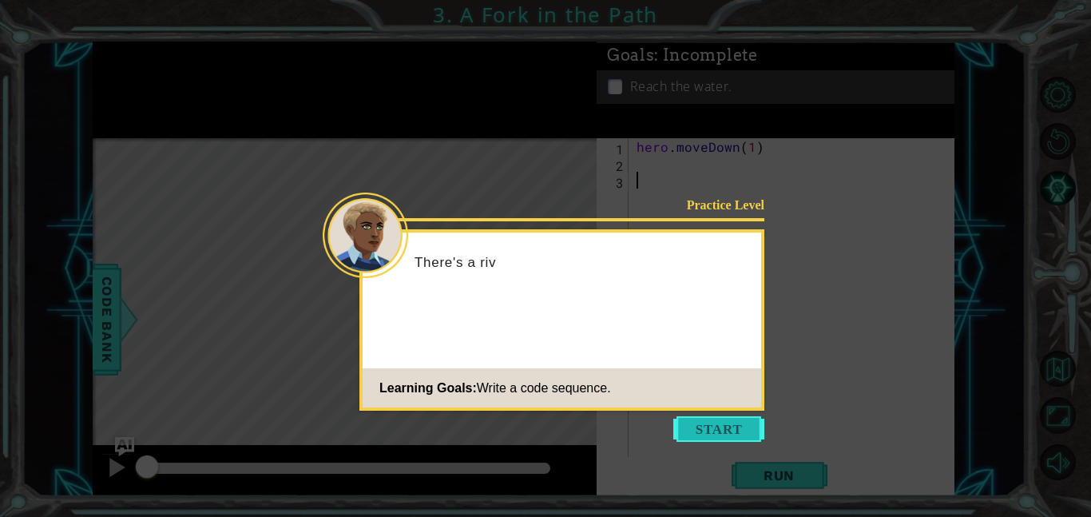
click at [713, 434] on button "Start" at bounding box center [718, 429] width 91 height 26
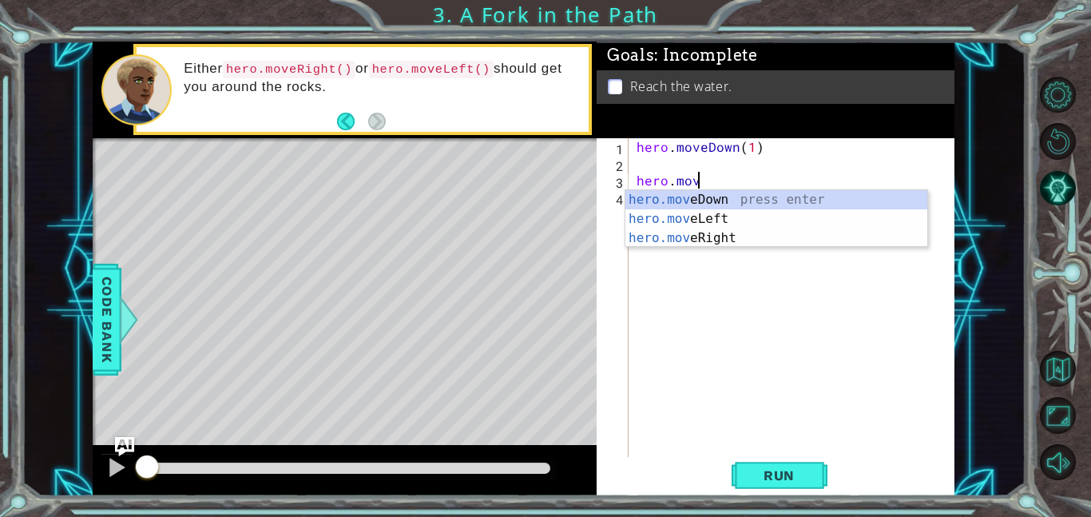
scroll to position [0, 3]
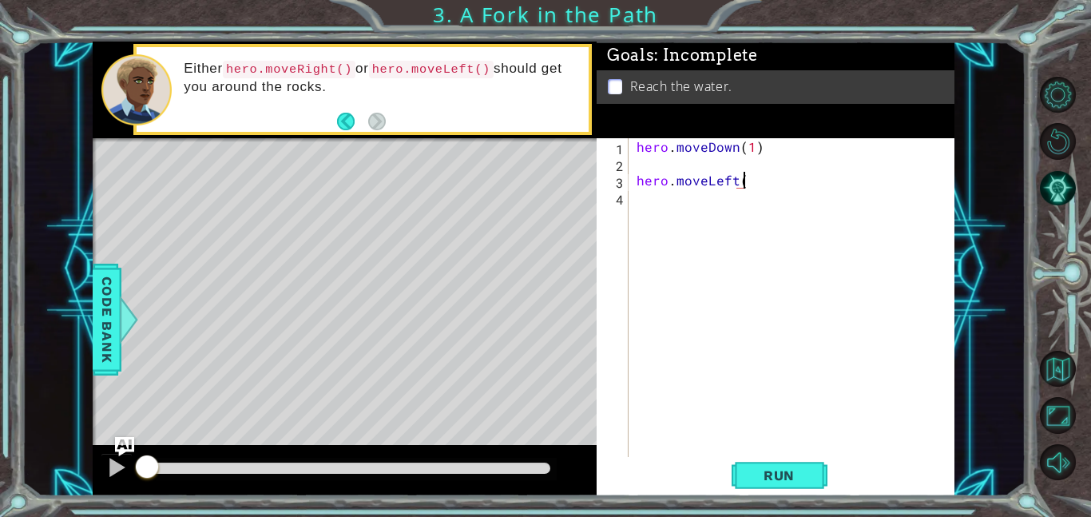
type textarea "hero.moveLeft()"
click at [748, 153] on div "hero . moveDown ( 1 ) hero . moveLeft ( ) hero . moveDown ( )" at bounding box center [796, 314] width 326 height 352
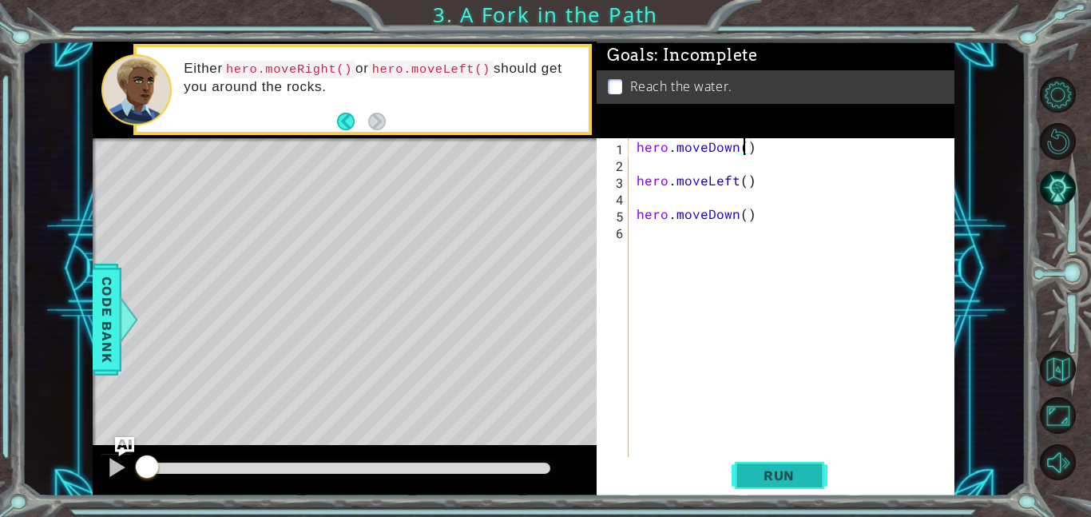
type textarea "hero.moveDown()"
click at [763, 479] on span "Run" at bounding box center [778, 475] width 63 height 16
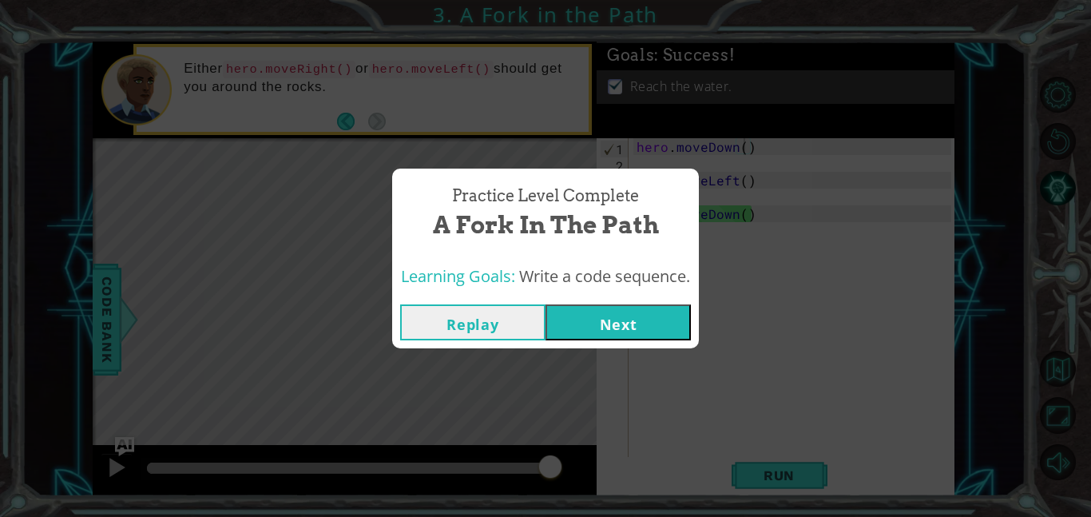
click at [604, 310] on button "Next" at bounding box center [617, 322] width 145 height 36
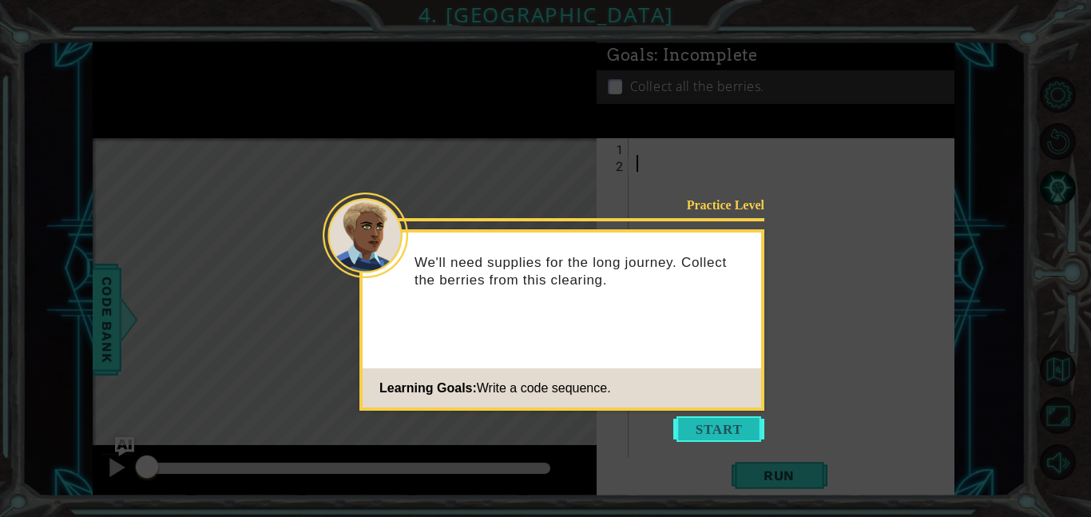
click at [712, 420] on button "Start" at bounding box center [718, 429] width 91 height 26
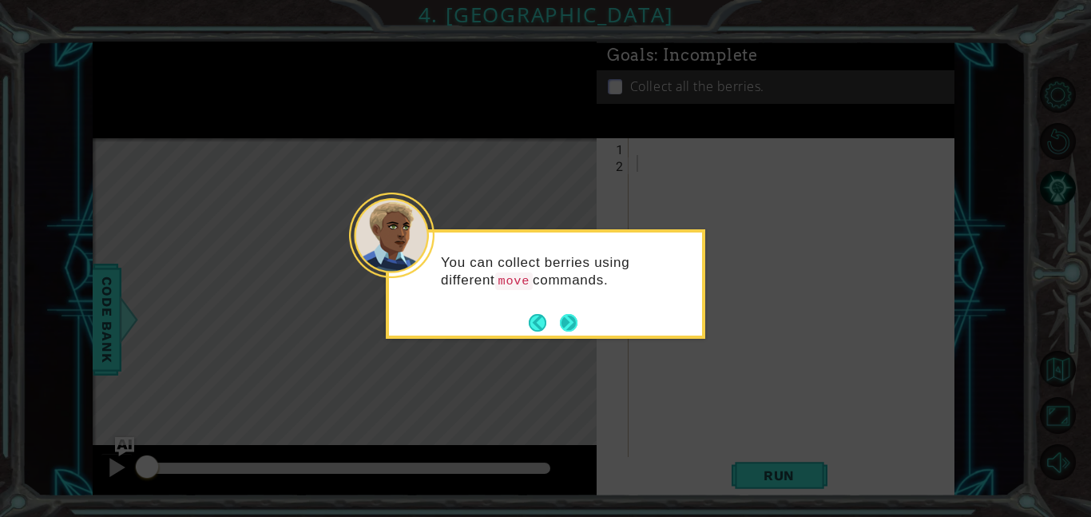
click at [571, 324] on button "Next" at bounding box center [569, 322] width 28 height 28
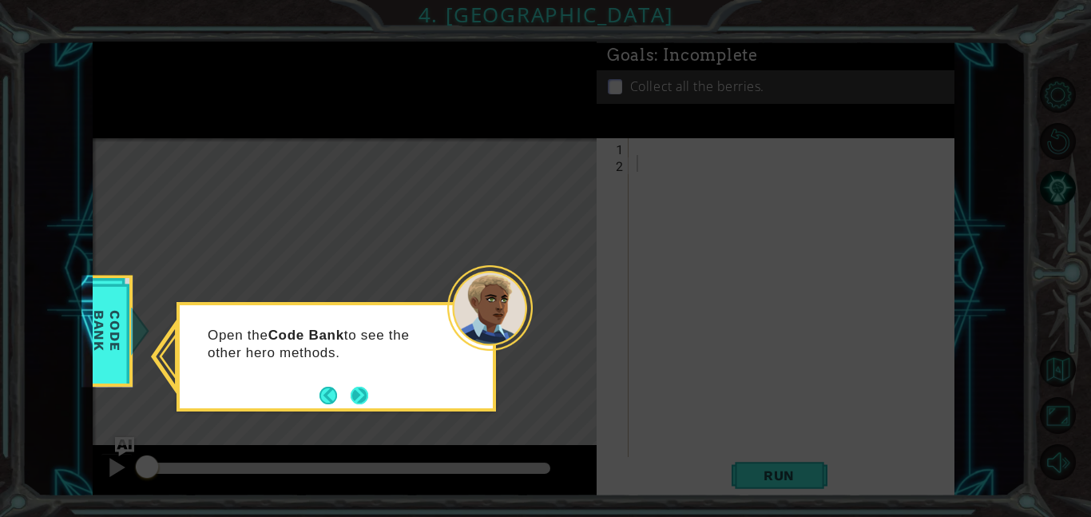
click at [356, 394] on button "Next" at bounding box center [360, 395] width 18 height 18
click at [356, 394] on button "Next" at bounding box center [359, 395] width 22 height 22
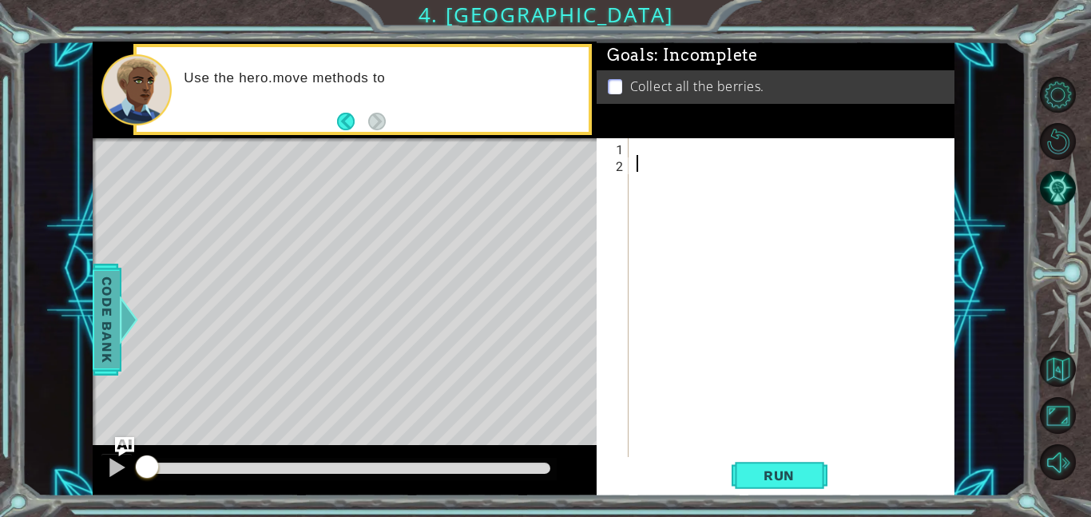
click at [120, 327] on div at bounding box center [129, 319] width 20 height 48
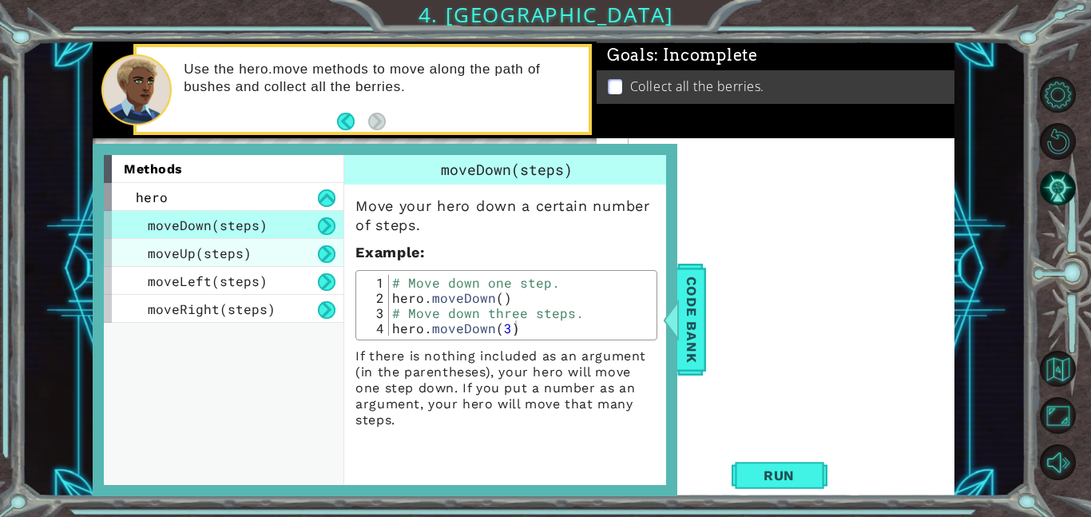
click at [269, 252] on div "moveUp(steps)" at bounding box center [224, 253] width 240 height 28
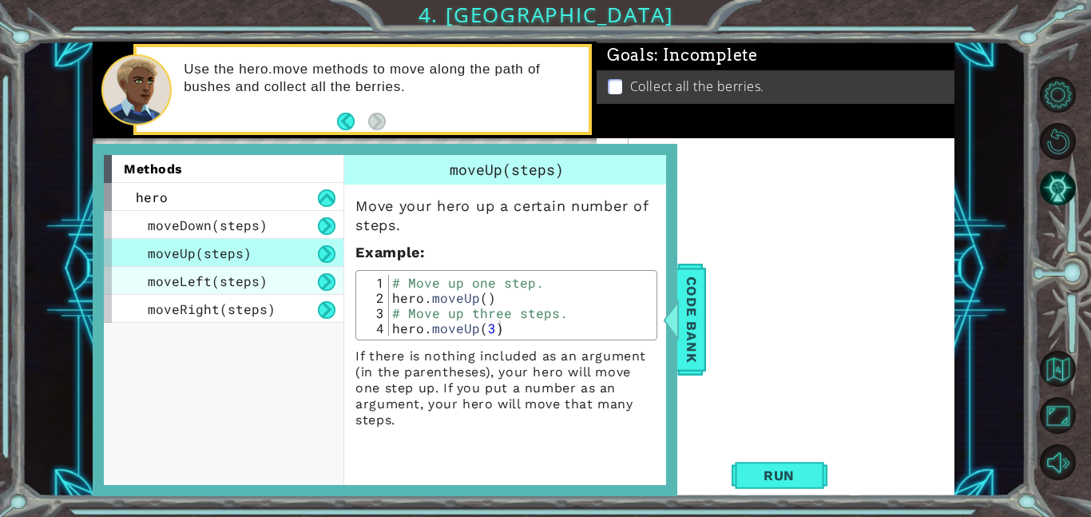
click at [275, 284] on div "moveLeft(steps)" at bounding box center [224, 281] width 240 height 28
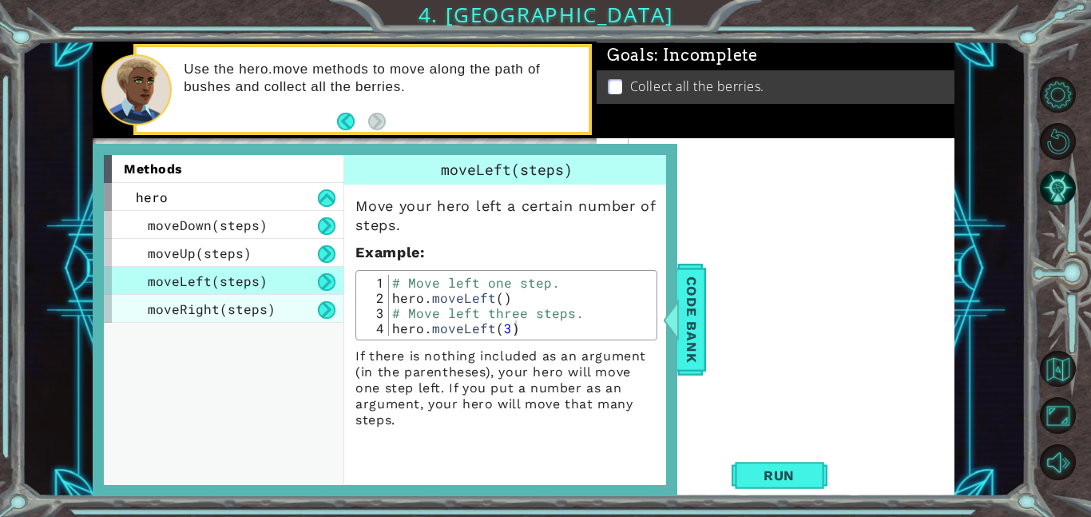
click at [278, 314] on div "moveRight(steps)" at bounding box center [224, 309] width 240 height 28
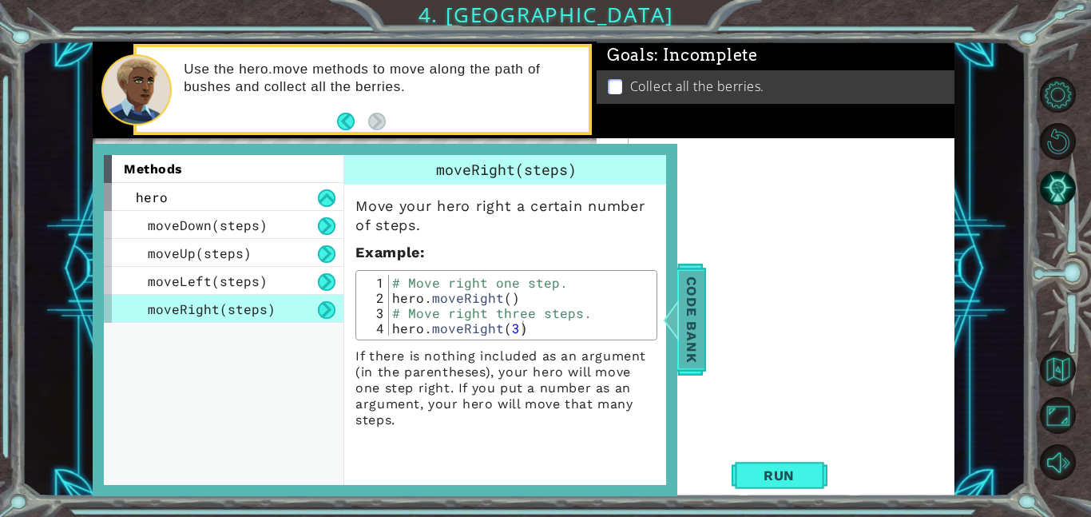
click at [686, 294] on span "Code Bank" at bounding box center [692, 319] width 26 height 97
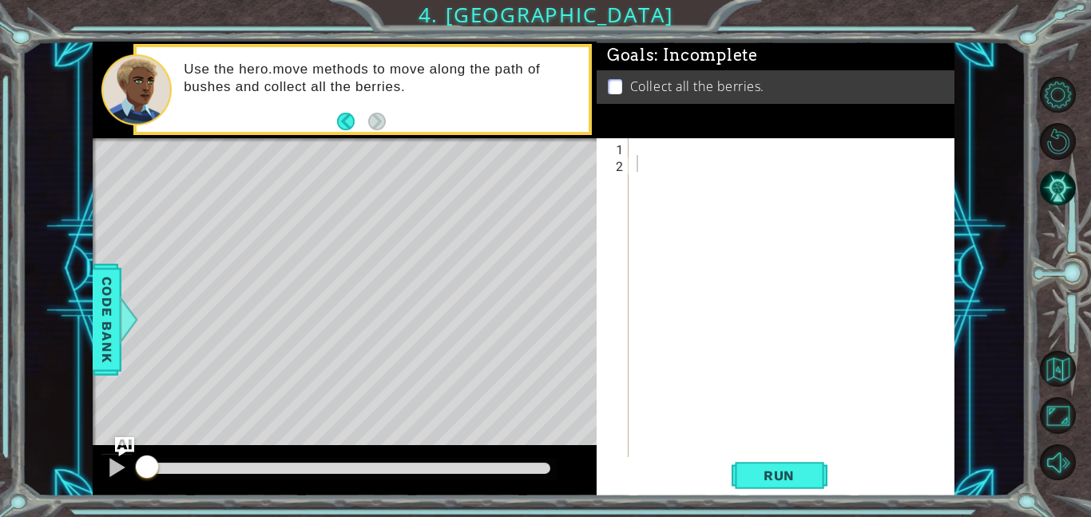
click at [684, 173] on div at bounding box center [796, 314] width 326 height 352
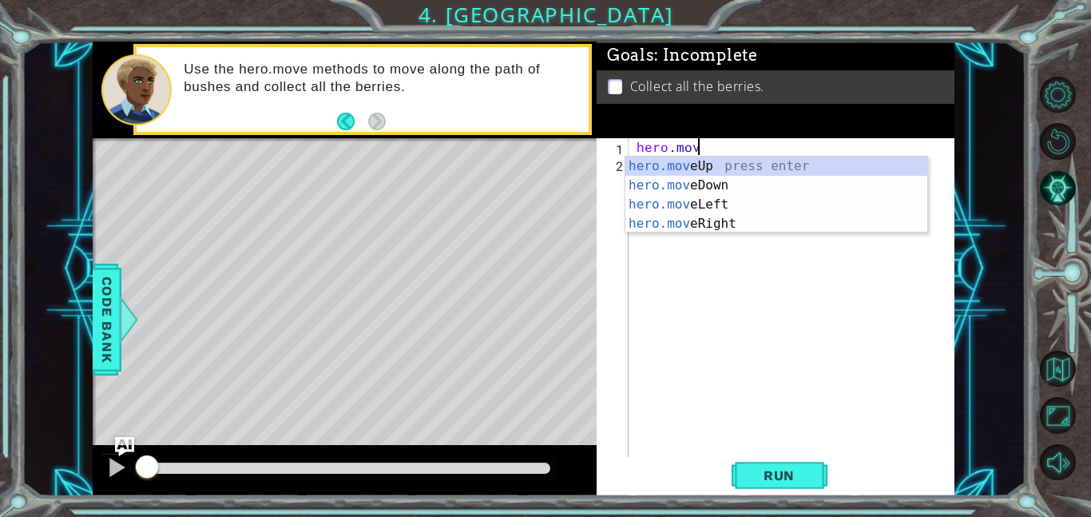
scroll to position [0, 3]
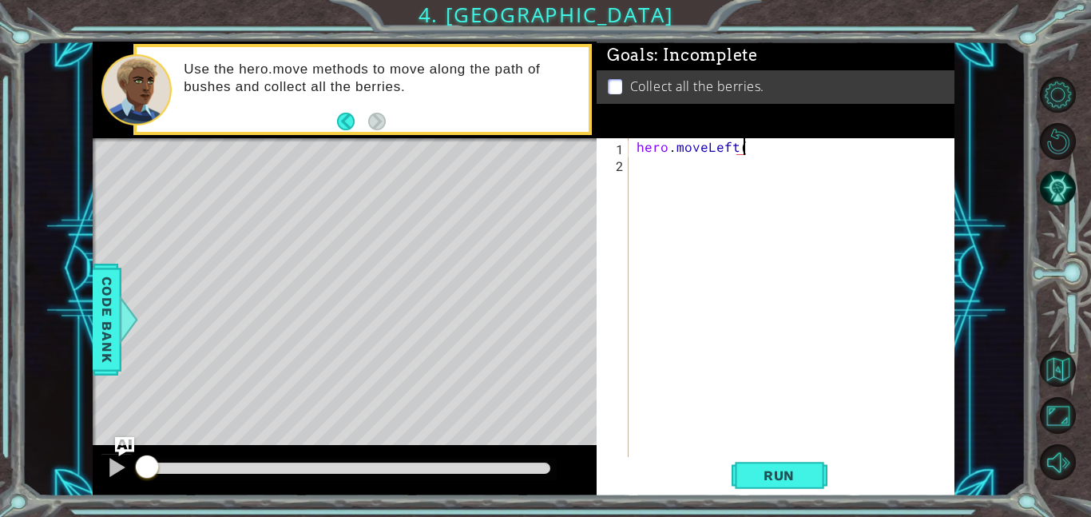
type textarea "hero.moveLeft()"
type textarea "[DOMAIN_NAME]("berries")"
click at [787, 486] on button "Run" at bounding box center [779, 475] width 96 height 36
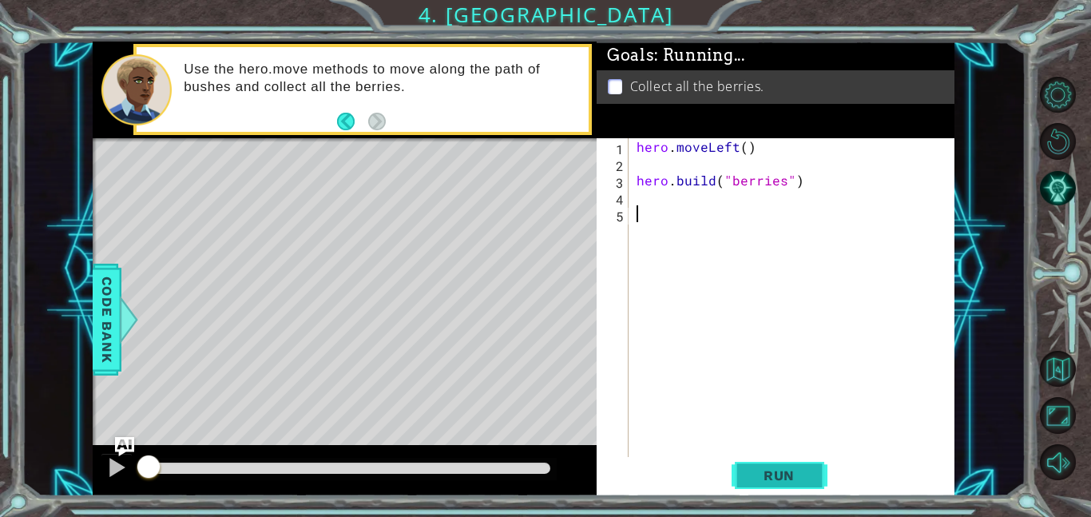
click at [798, 477] on span "Run" at bounding box center [778, 475] width 63 height 16
click at [797, 475] on span "Run" at bounding box center [778, 475] width 63 height 16
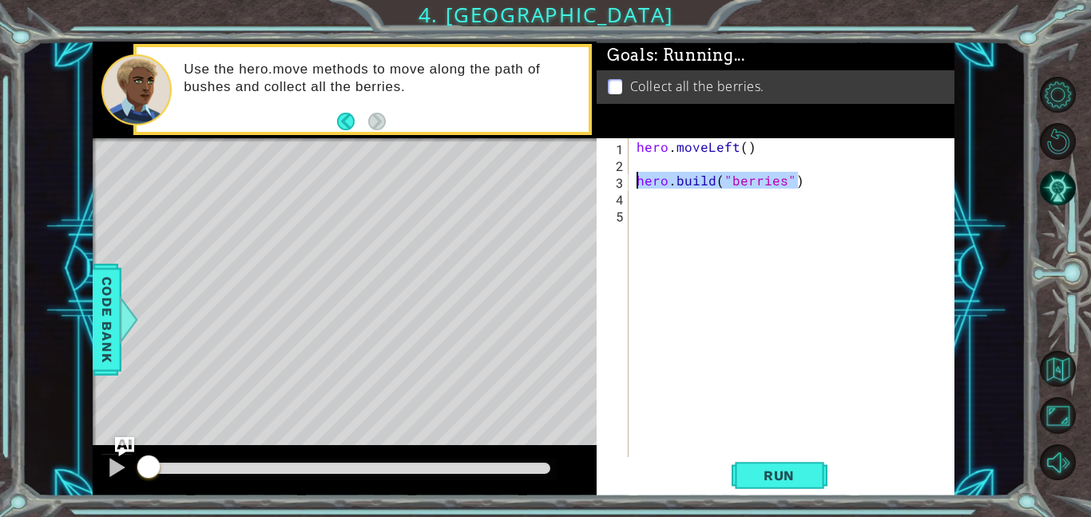
drag, startPoint x: 796, startPoint y: 188, endPoint x: 628, endPoint y: 182, distance: 168.6
click at [628, 182] on div "1 2 3 4 5 hero . moveLeft ( ) hero . build ( "berries" ) הההההההההההההההההההההה…" at bounding box center [773, 297] width 355 height 319
type textarea "[DOMAIN_NAME]("berries")"
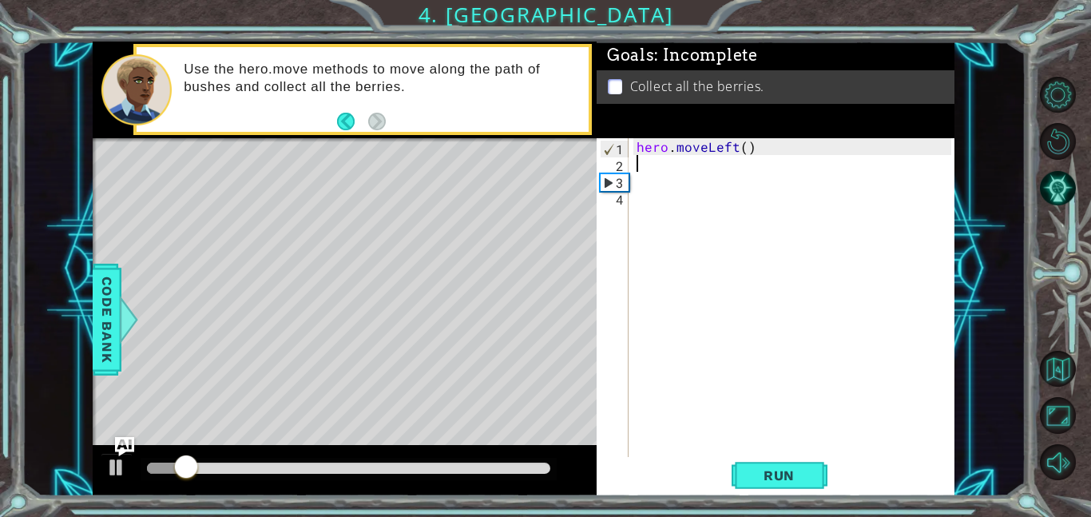
click at [668, 189] on div "hero . moveLeft ( )" at bounding box center [796, 314] width 326 height 352
click at [676, 188] on div "hero . moveLeft ( )" at bounding box center [796, 314] width 326 height 352
click at [115, 314] on span "Code Bank" at bounding box center [107, 319] width 26 height 97
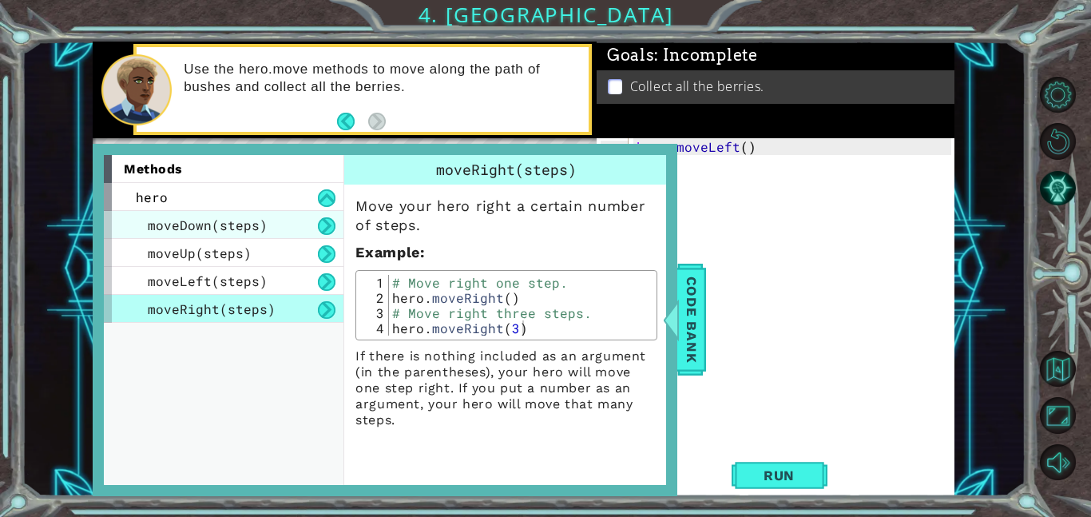
click at [215, 232] on span "moveDown(steps)" at bounding box center [208, 224] width 120 height 17
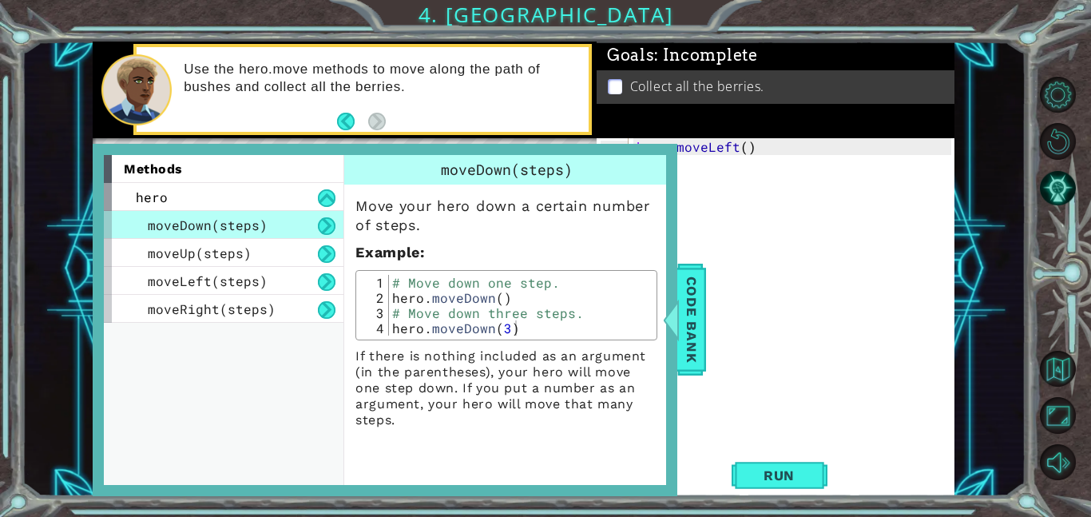
click at [330, 227] on button at bounding box center [327, 226] width 18 height 18
click at [210, 254] on span "moveUp(steps)" at bounding box center [200, 252] width 104 height 17
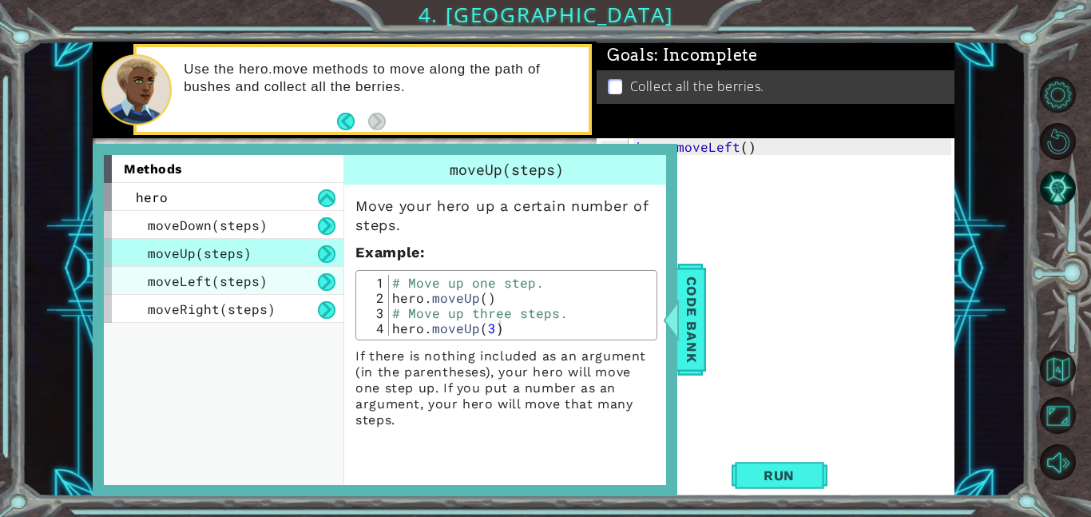
click at [289, 288] on div "moveLeft(steps)" at bounding box center [224, 281] width 240 height 28
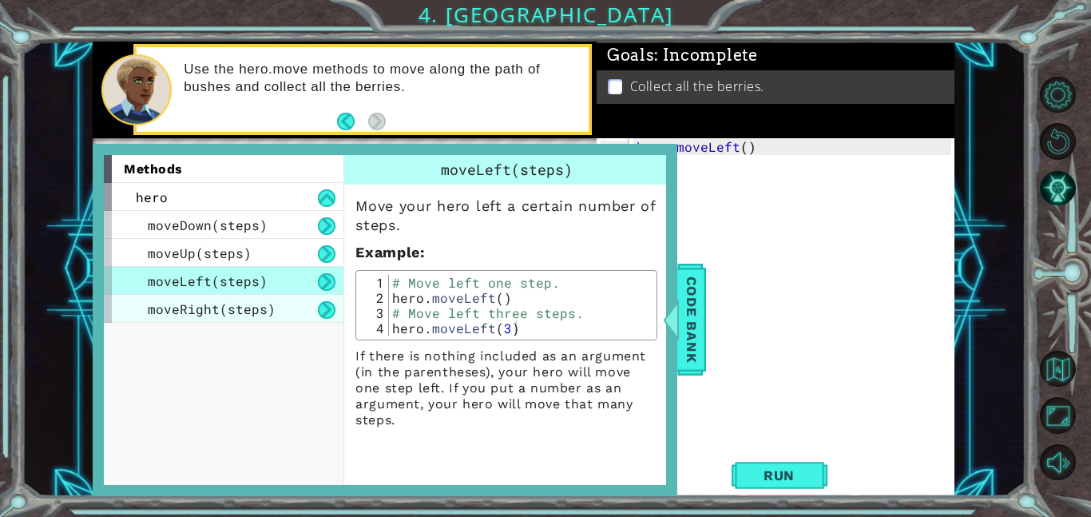
click at [289, 307] on div "moveRight(steps)" at bounding box center [224, 309] width 240 height 28
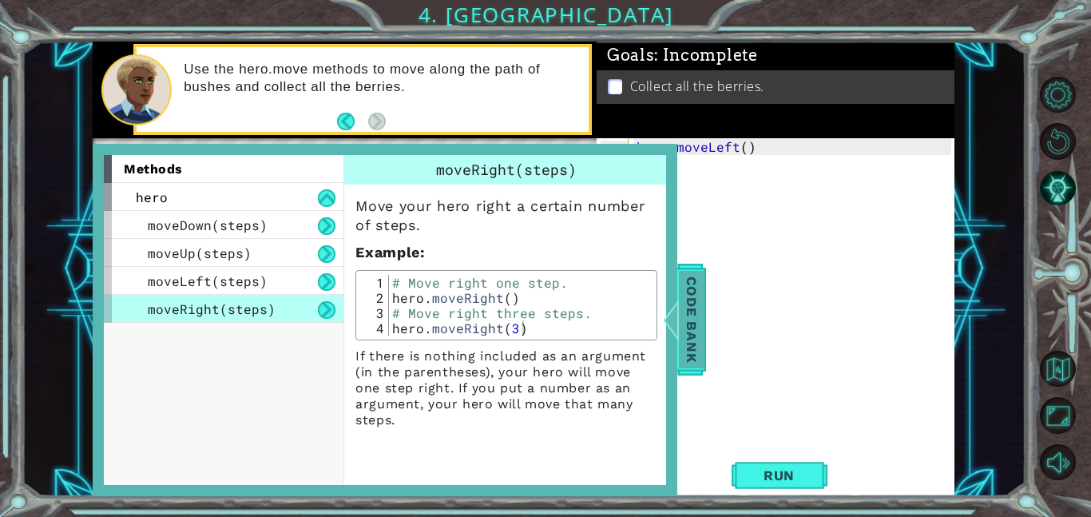
click at [696, 319] on span "Code Bank" at bounding box center [692, 319] width 26 height 97
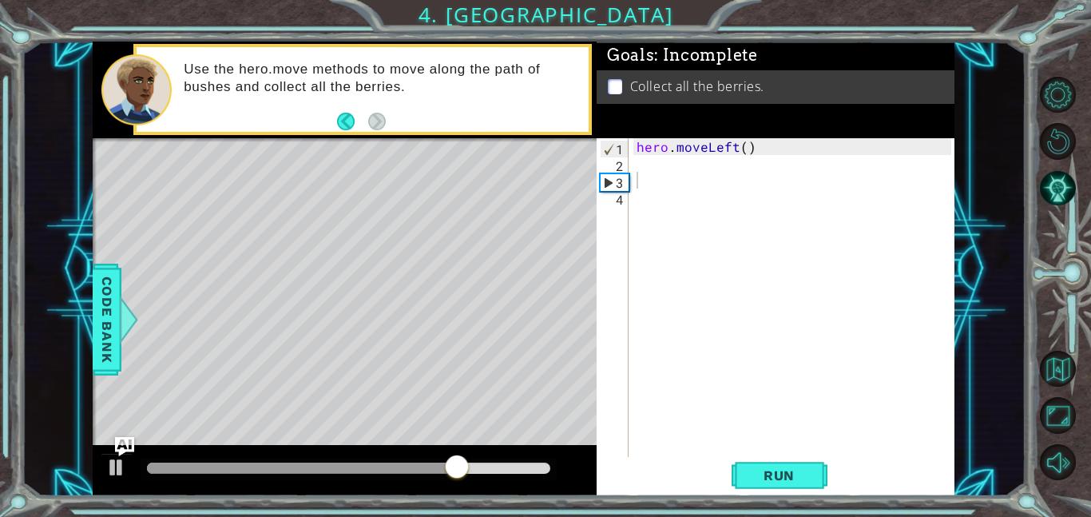
click at [670, 184] on div "hero . moveLeft ( )" at bounding box center [796, 314] width 326 height 352
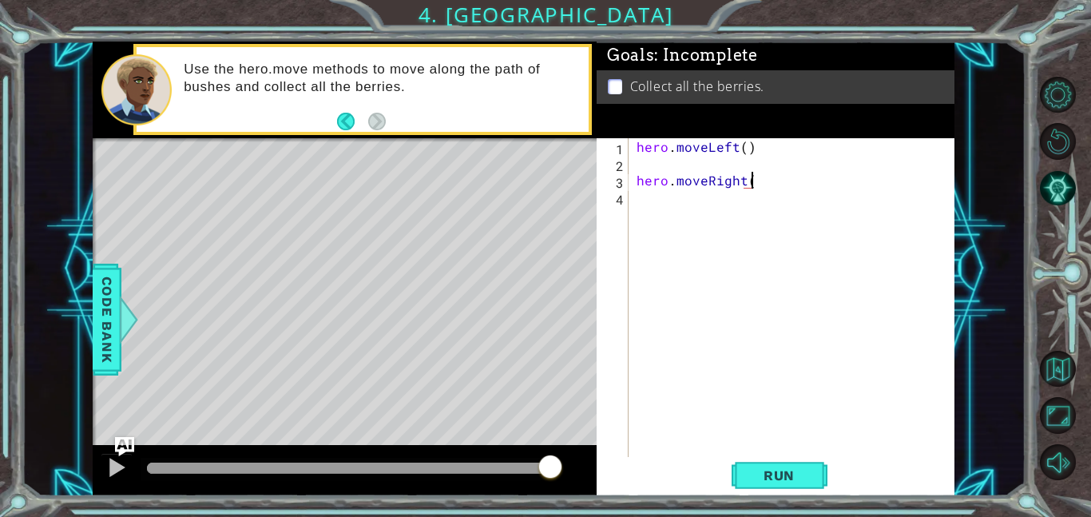
scroll to position [0, 6]
type textarea "hero.moveRight()"
type textarea "hero.moveDown()"
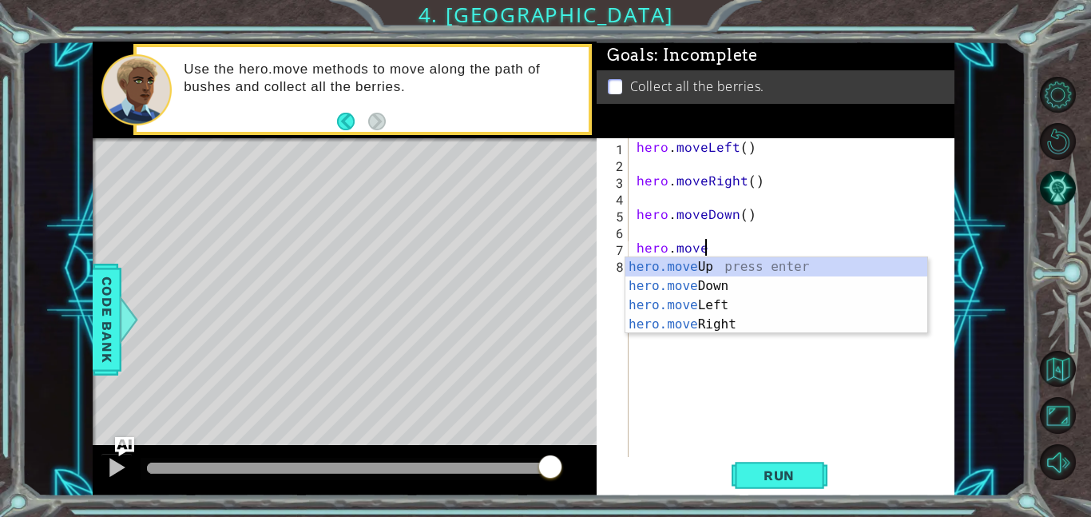
scroll to position [0, 3]
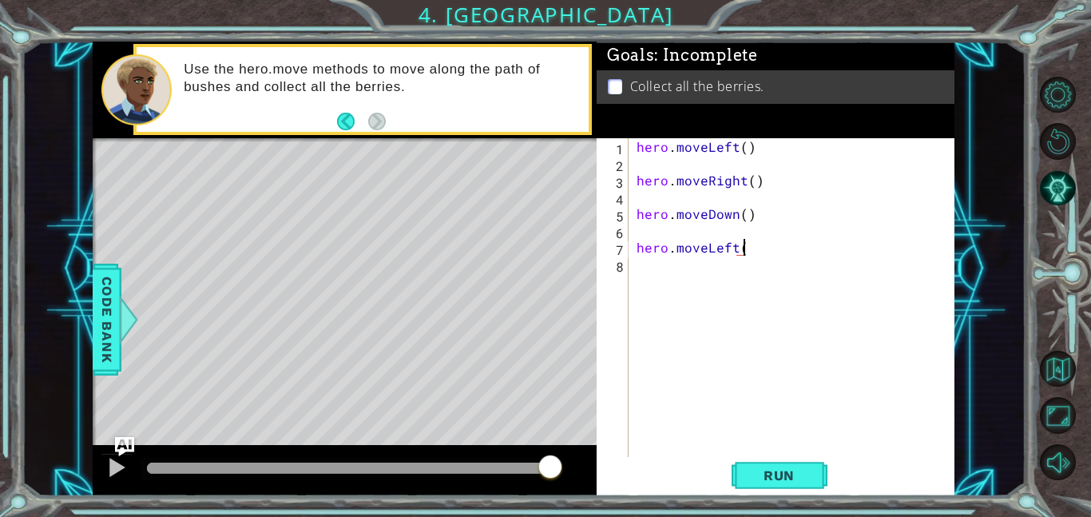
type textarea "hero.moveLeft()"
click at [796, 488] on button "Run" at bounding box center [779, 475] width 96 height 36
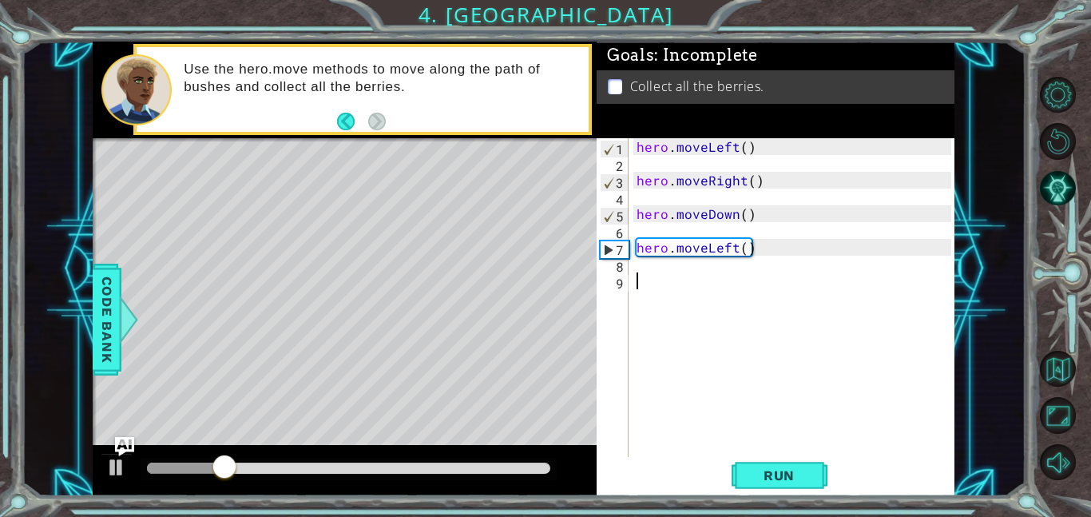
click at [786, 244] on div "hero . moveLeft ( ) hero . moveRight ( ) hero . moveDown ( ) hero . moveLeft ( )" at bounding box center [796, 314] width 326 height 352
type textarea "hero.moveLeft()"
click at [767, 229] on div "hero . moveLeft ( ) hero . moveRight ( ) hero . moveDown ( ) hero . moveLeft ( )" at bounding box center [795, 314] width 326 height 352
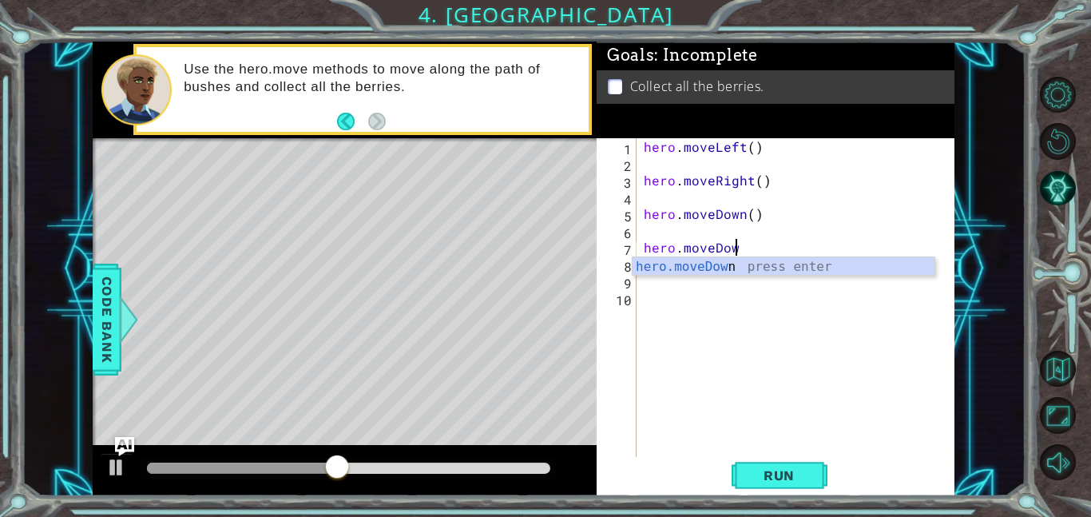
scroll to position [0, 5]
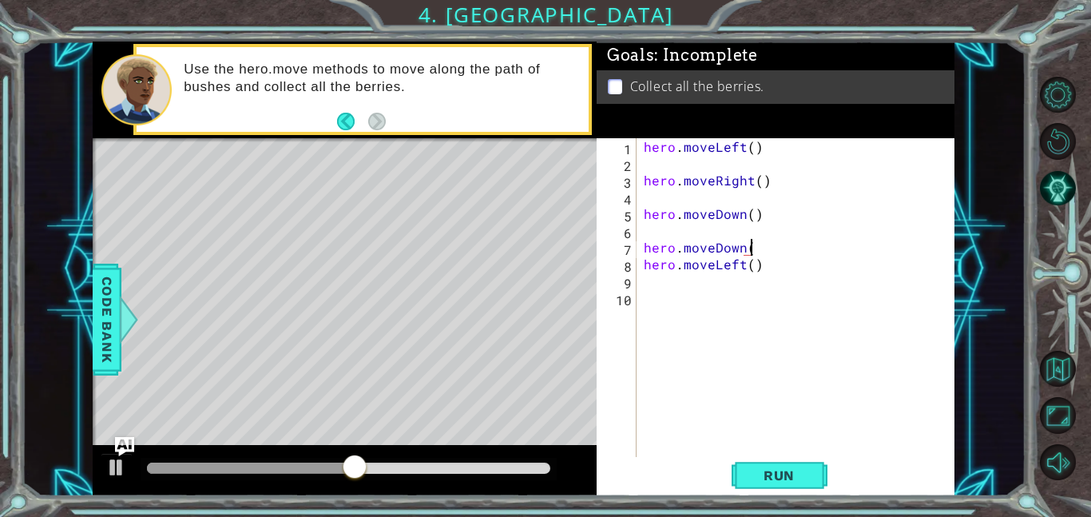
type textarea "hero.moveDown()"
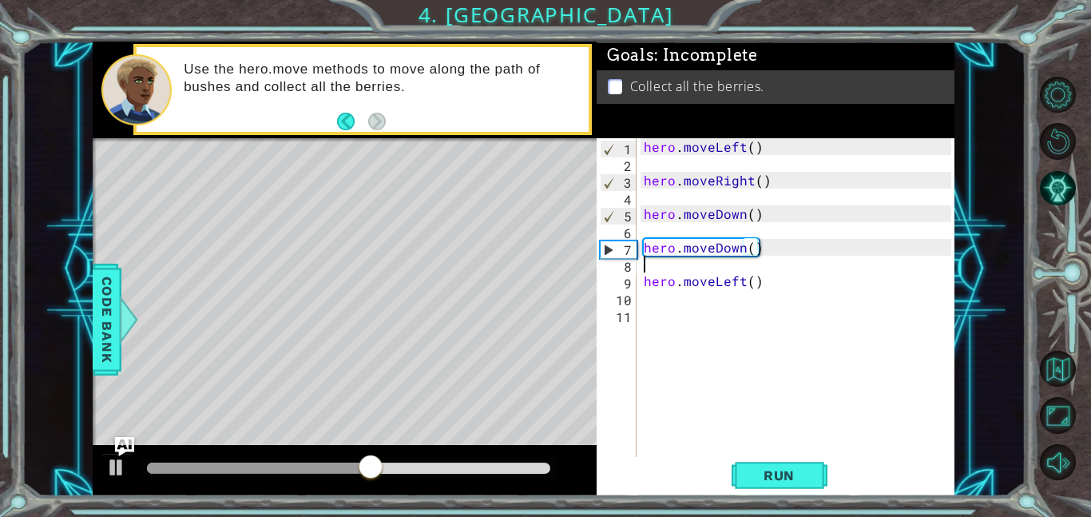
scroll to position [0, 0]
click at [98, 467] on div at bounding box center [345, 470] width 504 height 51
click at [103, 470] on button at bounding box center [117, 469] width 32 height 33
click at [763, 319] on div "hero . moveLeft ( ) hero . moveRight ( ) hero . moveDown ( ) hero . moveDown ( …" at bounding box center [799, 314] width 319 height 352
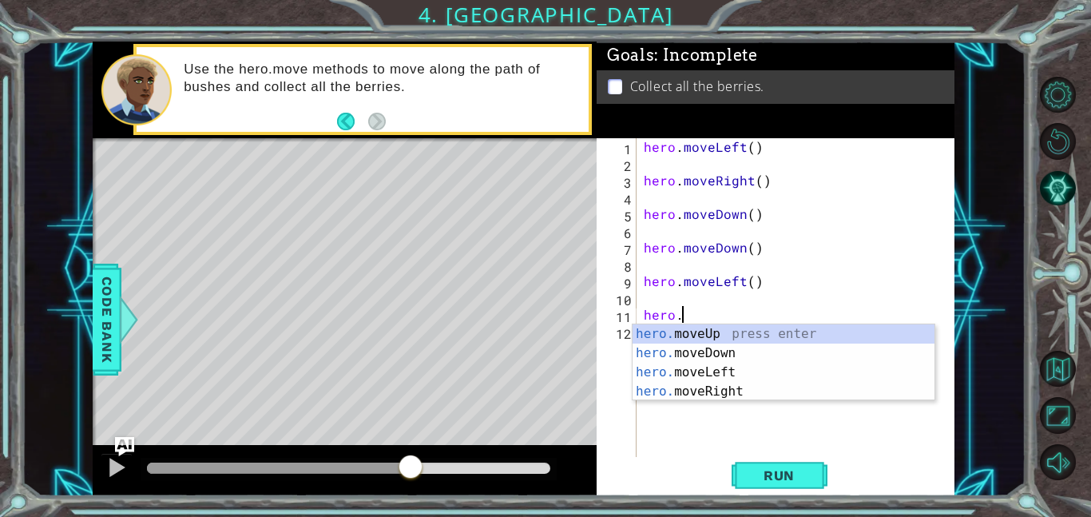
scroll to position [0, 2]
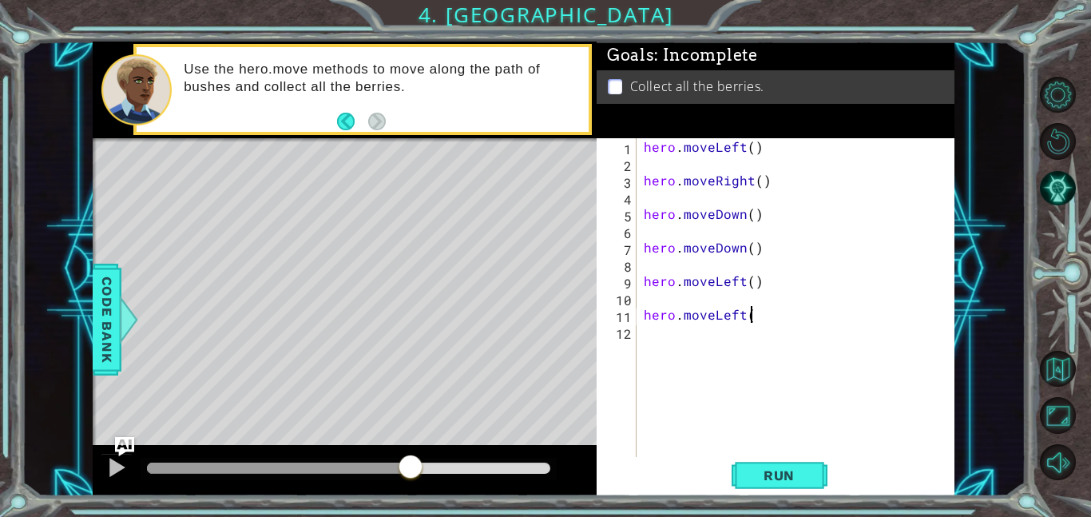
type textarea "hero.moveLeft()"
type textarea "hero.moveUp()"
click at [783, 469] on span "Run" at bounding box center [778, 475] width 63 height 16
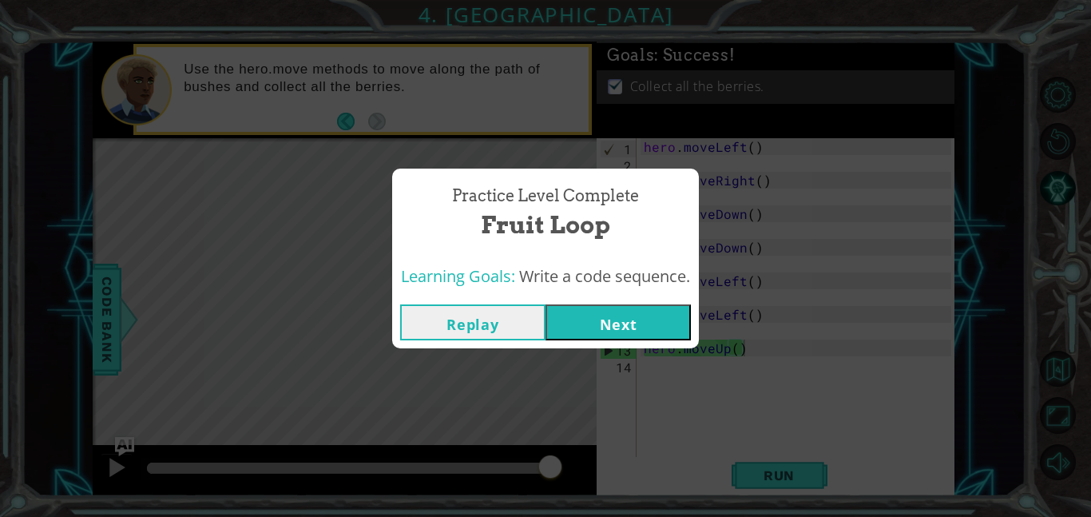
click at [682, 319] on button "Next" at bounding box center [617, 322] width 145 height 36
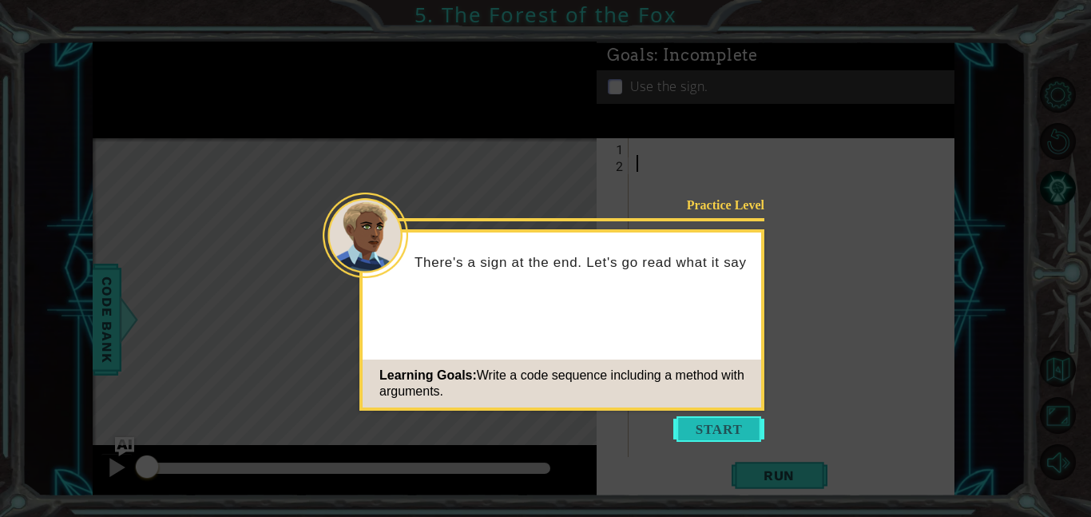
click at [711, 422] on button "Start" at bounding box center [718, 429] width 91 height 26
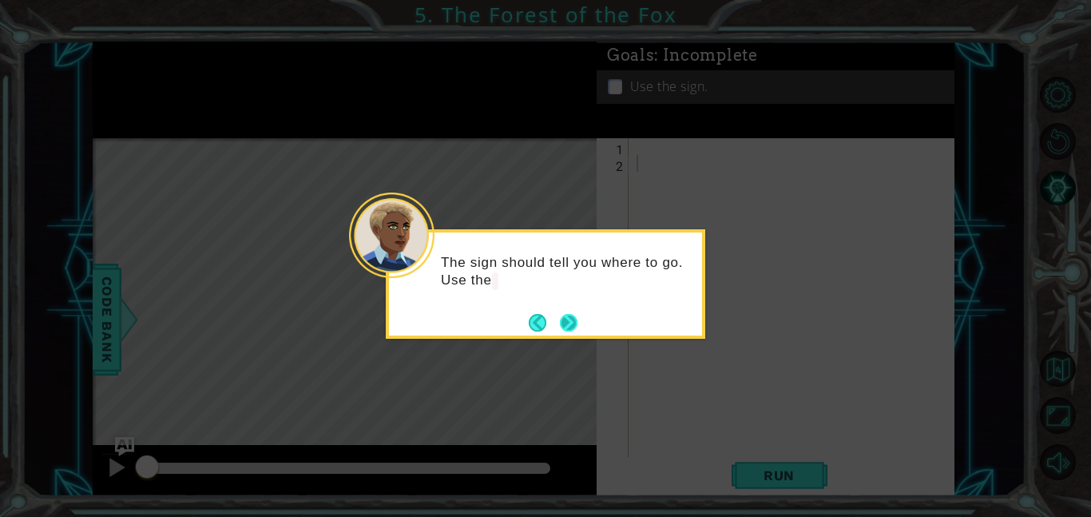
click at [575, 325] on button "Next" at bounding box center [569, 322] width 22 height 22
click at [575, 325] on button "Next" at bounding box center [568, 322] width 30 height 30
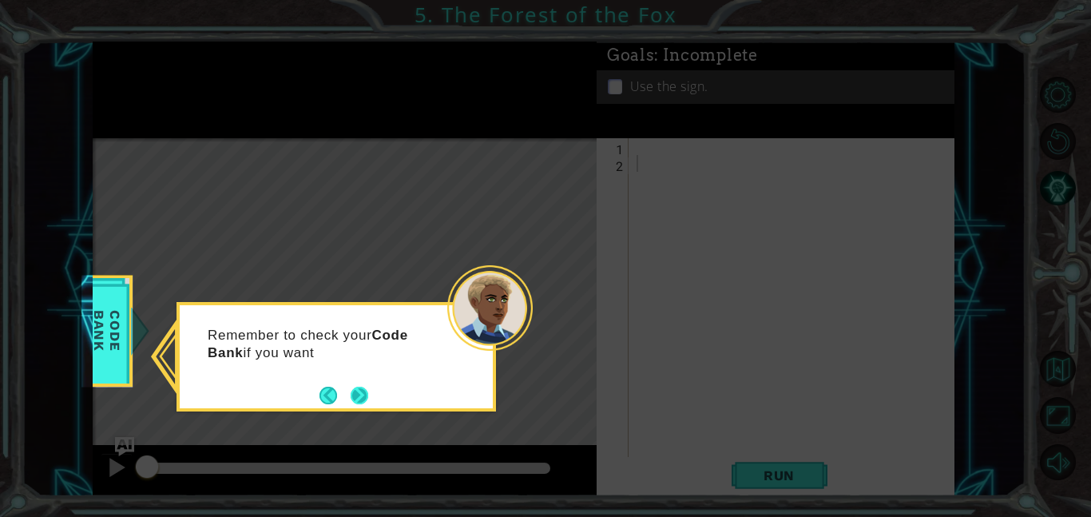
click at [363, 390] on button "Next" at bounding box center [359, 395] width 30 height 30
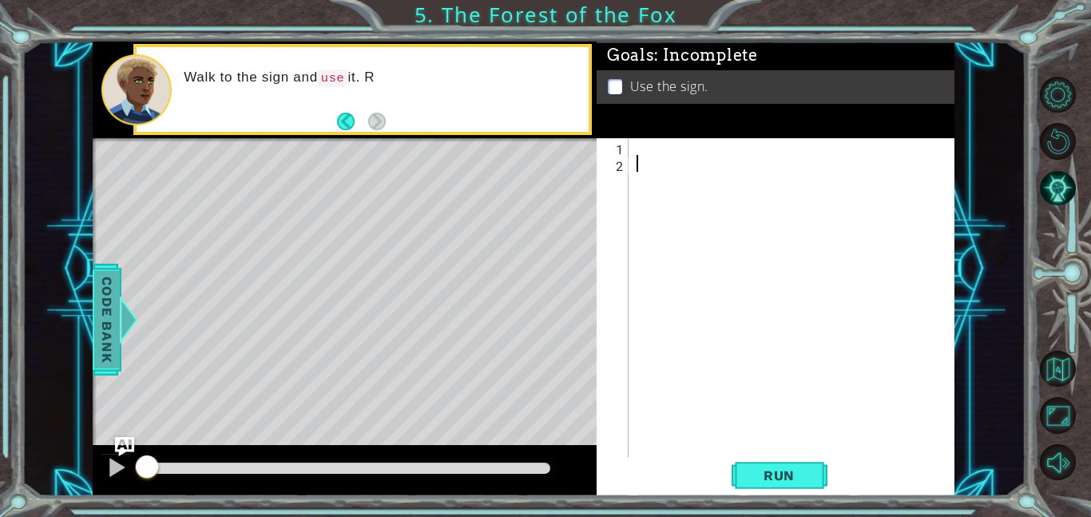
click at [99, 347] on span "Code Bank" at bounding box center [107, 319] width 26 height 97
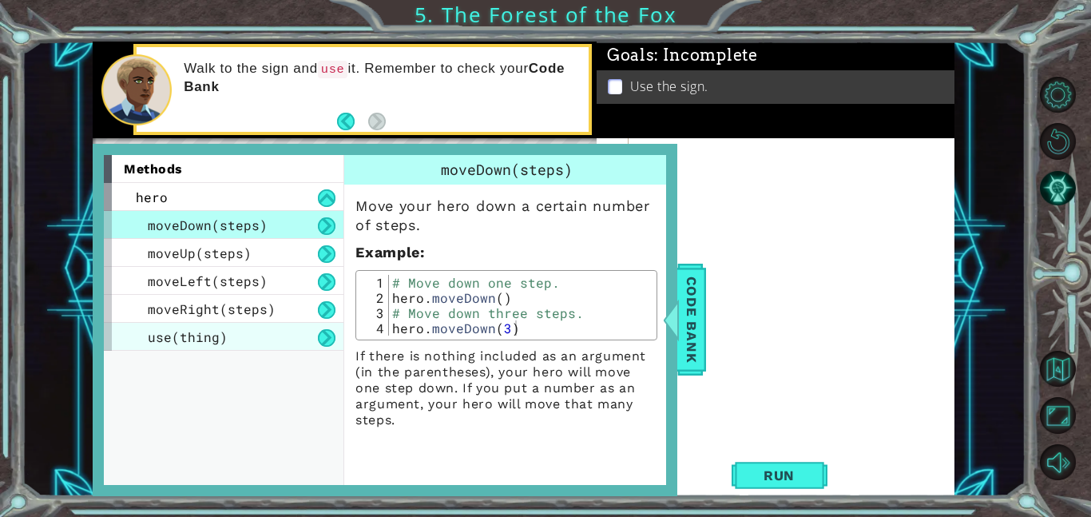
click at [156, 347] on div "use(thing)" at bounding box center [224, 337] width 240 height 28
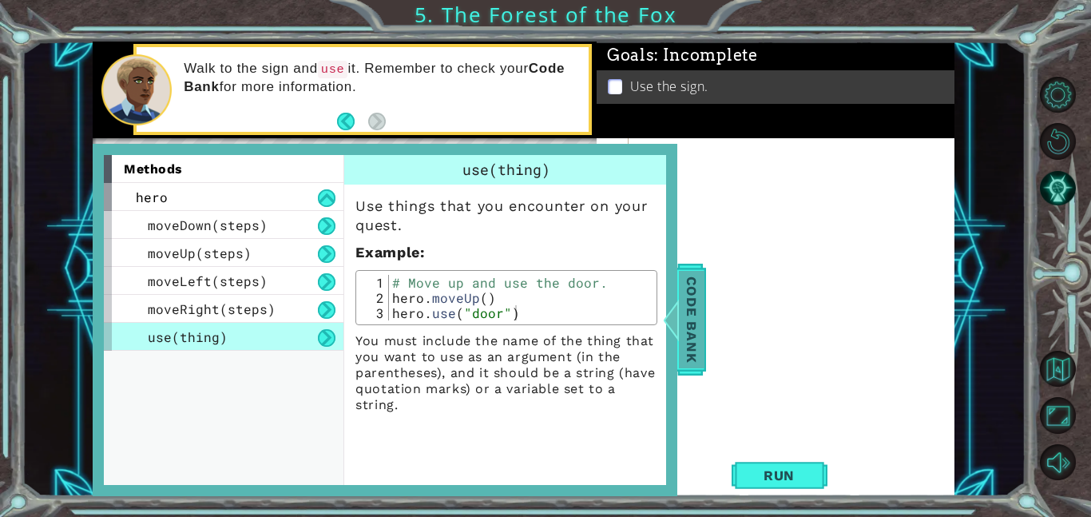
click at [703, 321] on span "Code Bank" at bounding box center [692, 319] width 26 height 97
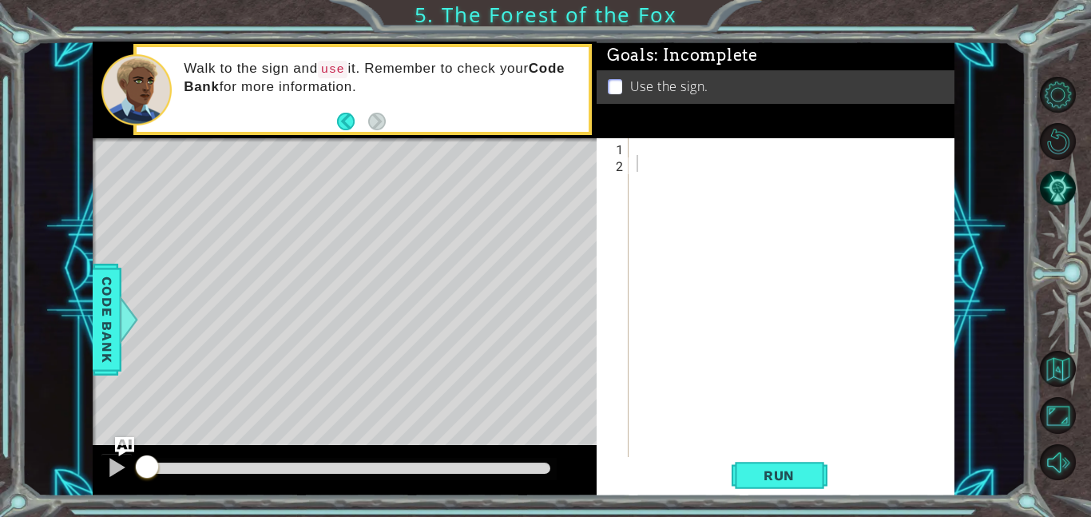
click at [684, 194] on div at bounding box center [796, 314] width 326 height 352
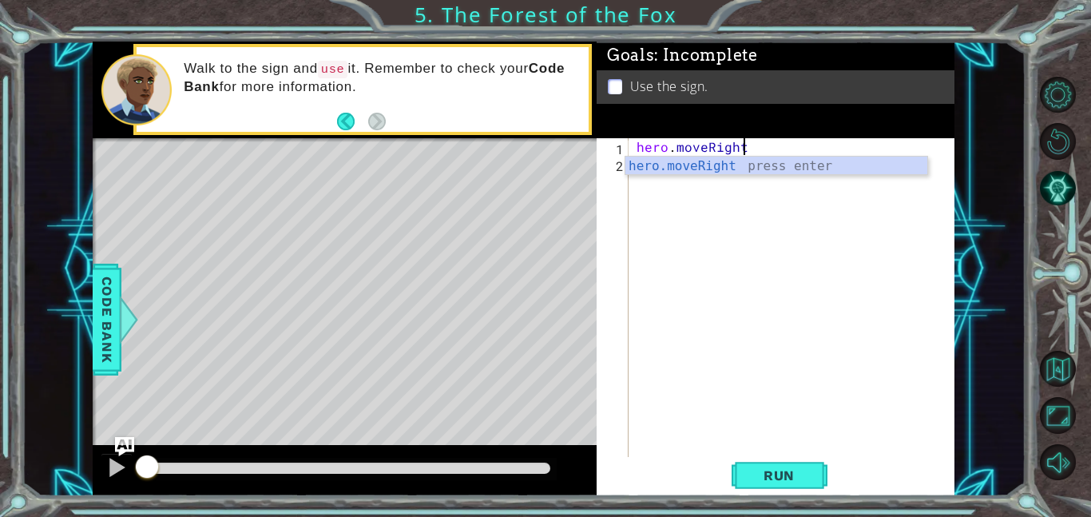
scroll to position [0, 6]
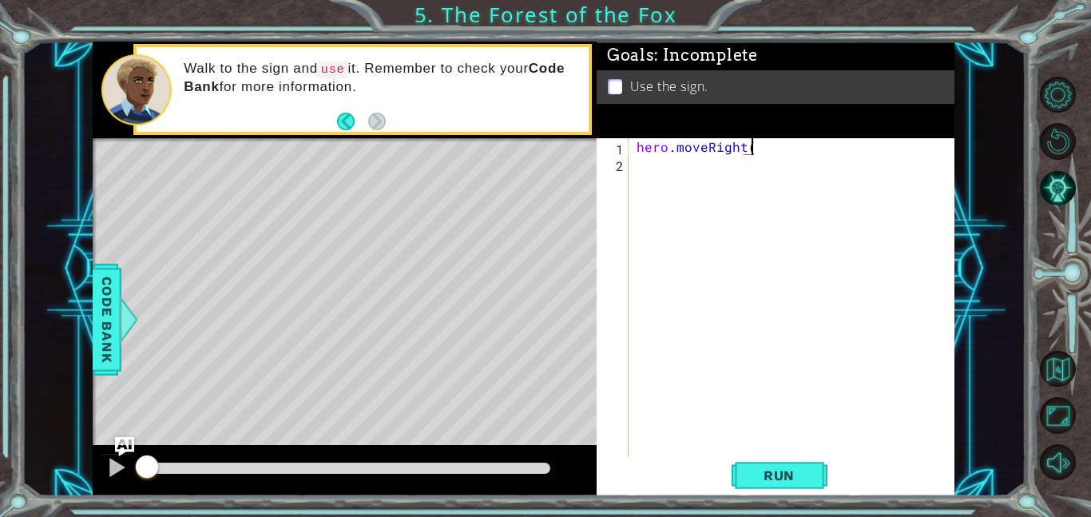
type textarea "hero.moveRight()"
type textarea "hero.moveUp()"
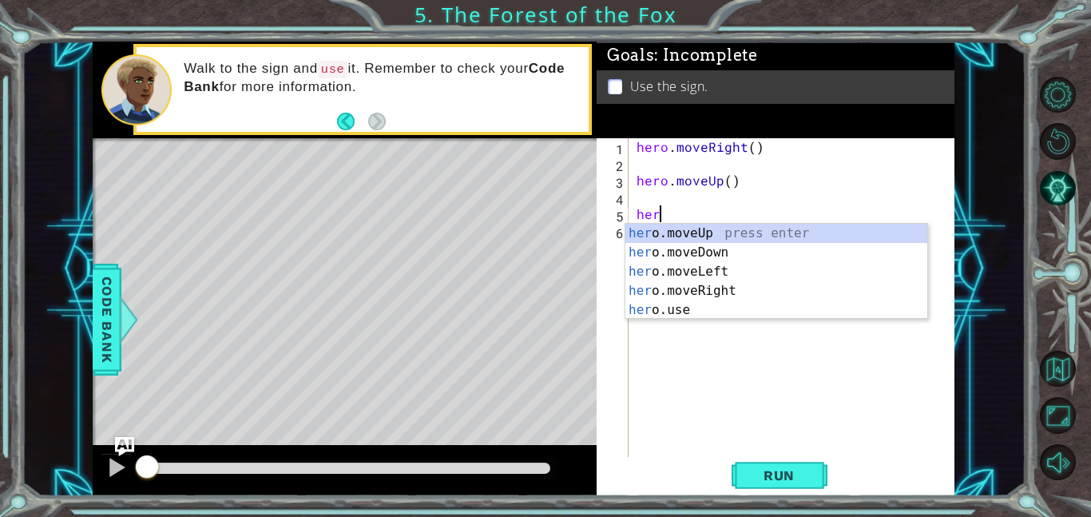
scroll to position [0, 1]
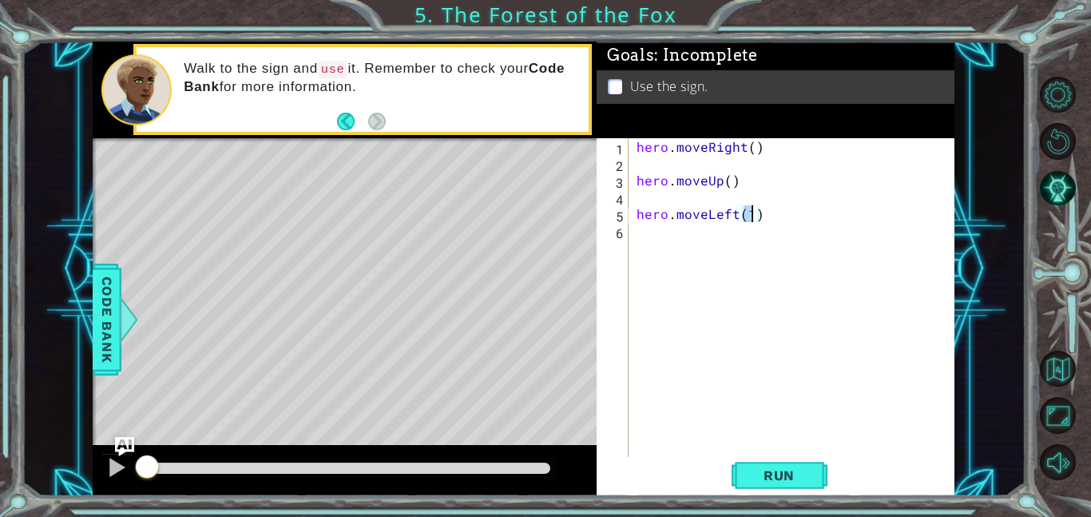
type textarea "hero.moveLeft()"
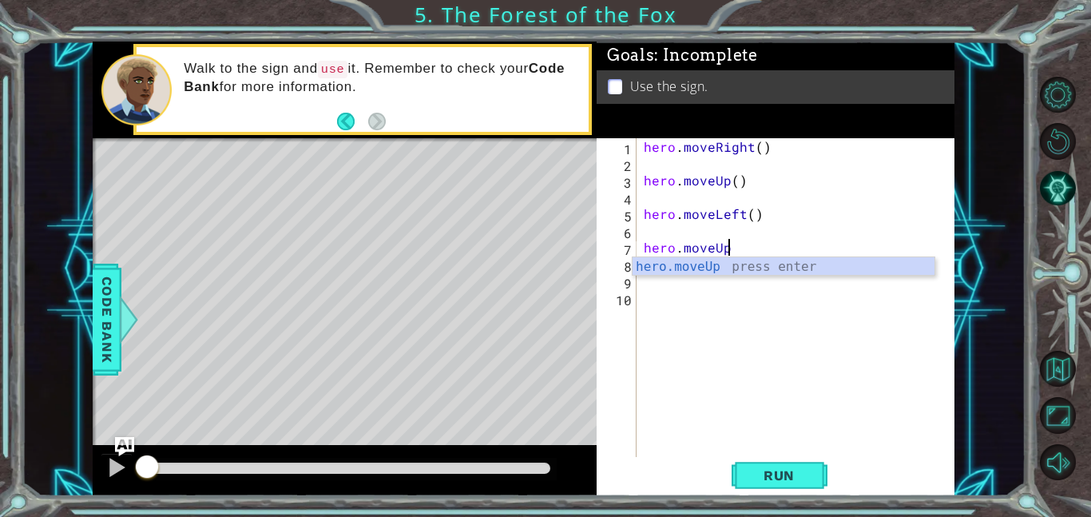
scroll to position [0, 5]
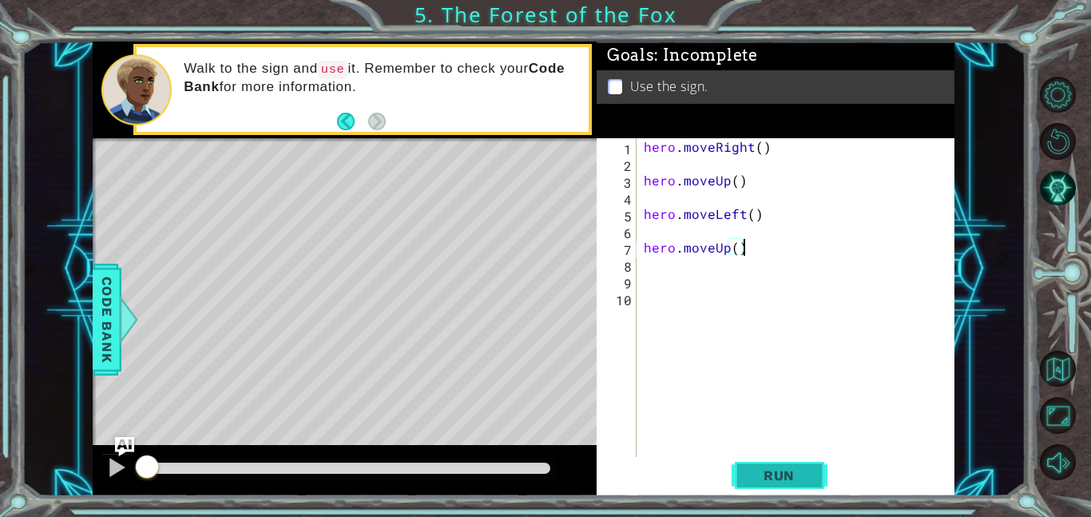
type textarea "hero.moveUp()"
click at [796, 482] on span "Run" at bounding box center [778, 475] width 63 height 16
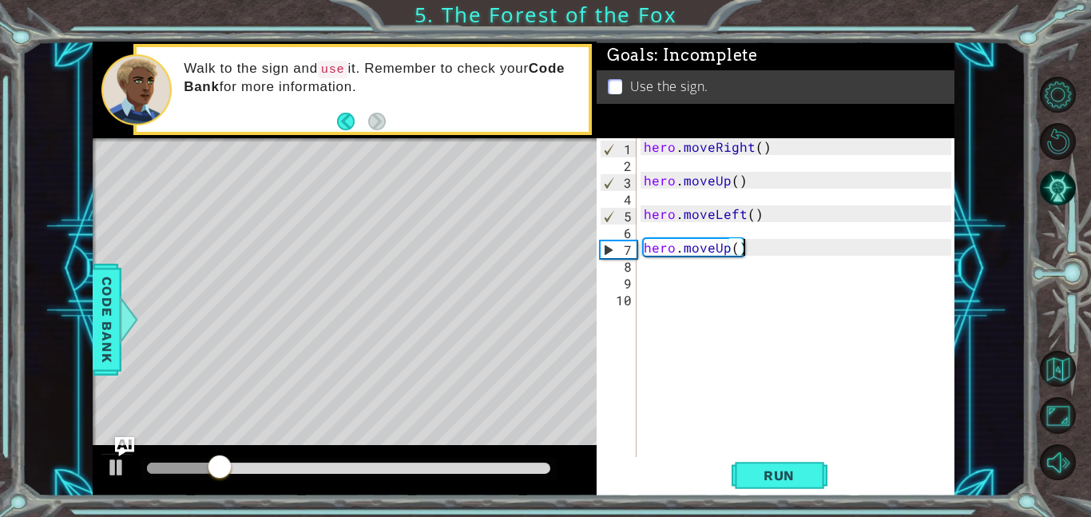
click at [664, 295] on div "hero . moveRight ( ) hero . moveUp ( ) hero . moveLeft ( ) hero . moveUp ( )" at bounding box center [799, 314] width 319 height 352
click at [664, 291] on div "hero . moveRight ( ) hero . moveUp ( ) hero . moveLeft ( ) hero . moveUp ( )" at bounding box center [799, 314] width 319 height 352
type textarea "hero.moveRight(2)"
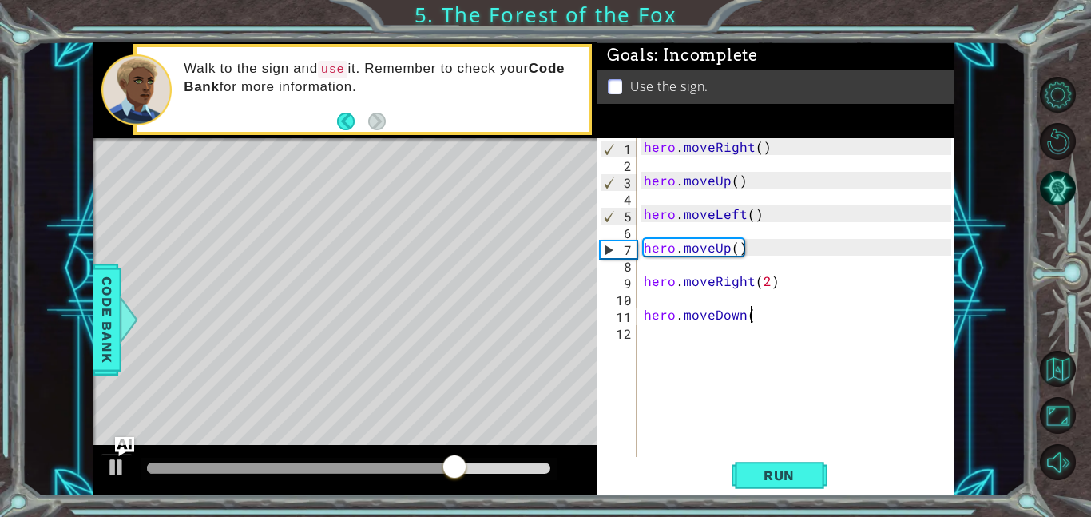
type textarea "hero.moveDown()"
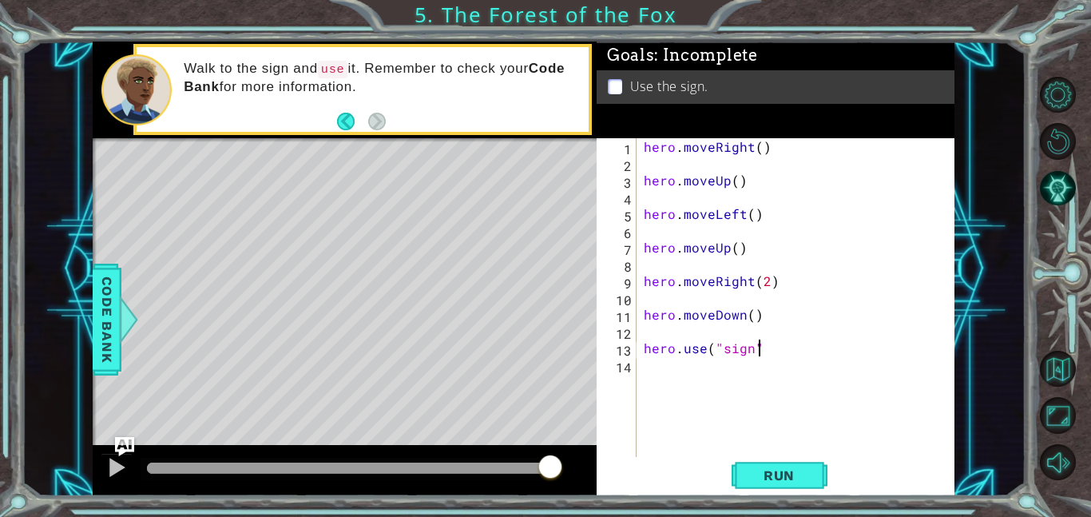
type textarea "hero.use("sign")"
type textarea "hero.moveRight()"
click at [789, 491] on button "Run" at bounding box center [779, 475] width 96 height 36
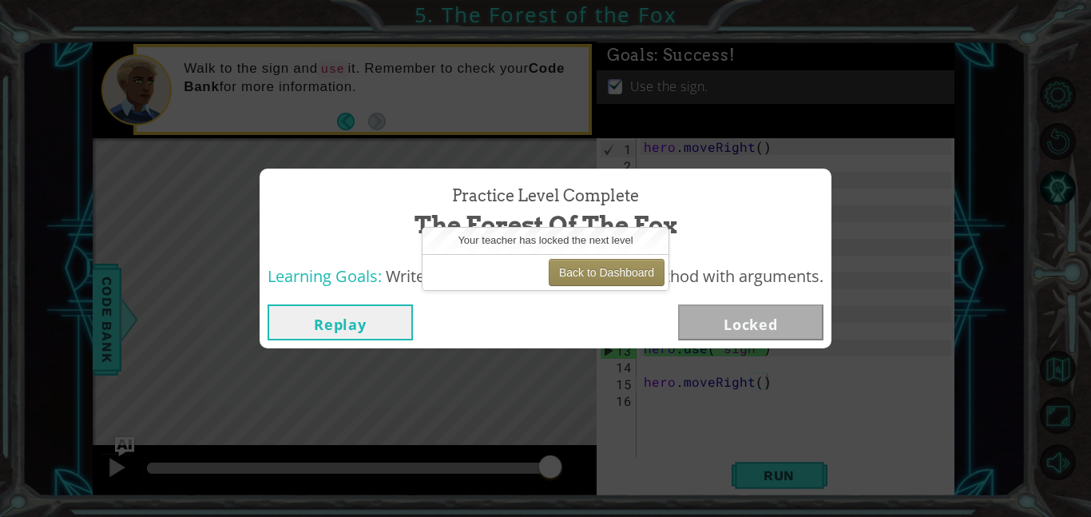
click at [341, 326] on button "Replay" at bounding box center [339, 322] width 145 height 36
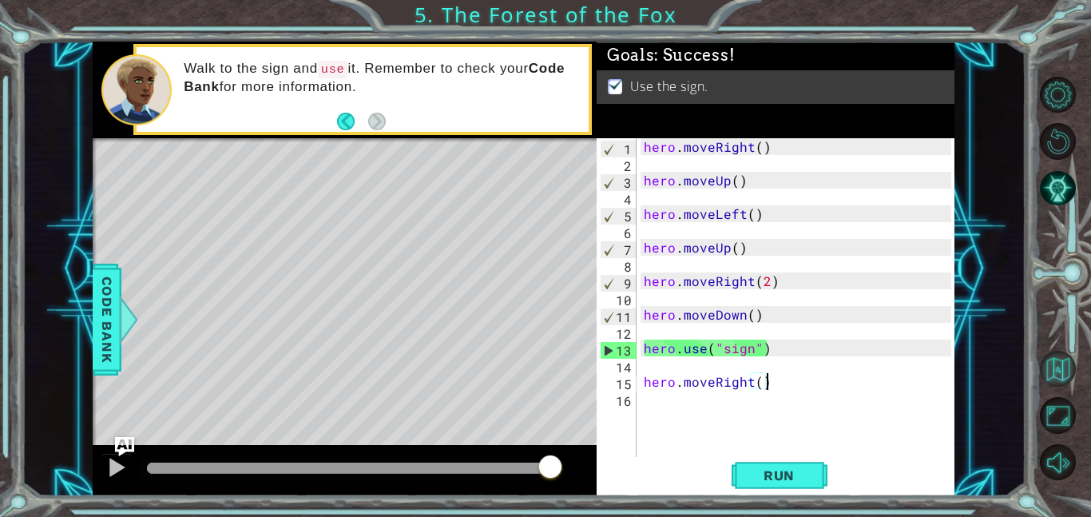
click at [1057, 381] on button "Back to Map" at bounding box center [1058, 369] width 36 height 36
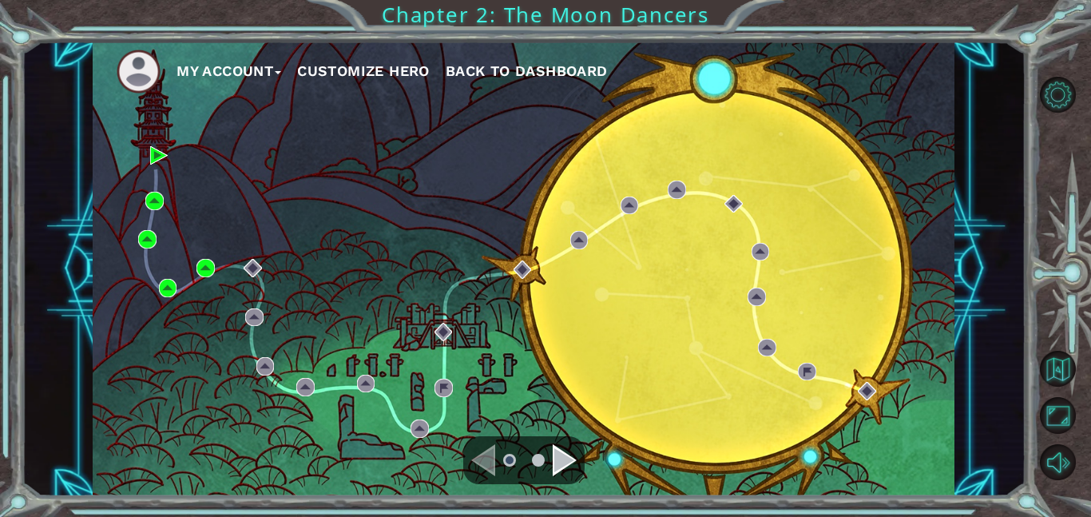
click at [476, 76] on span "Back to Dashboard" at bounding box center [527, 70] width 162 height 17
